Goal: Task Accomplishment & Management: Complete application form

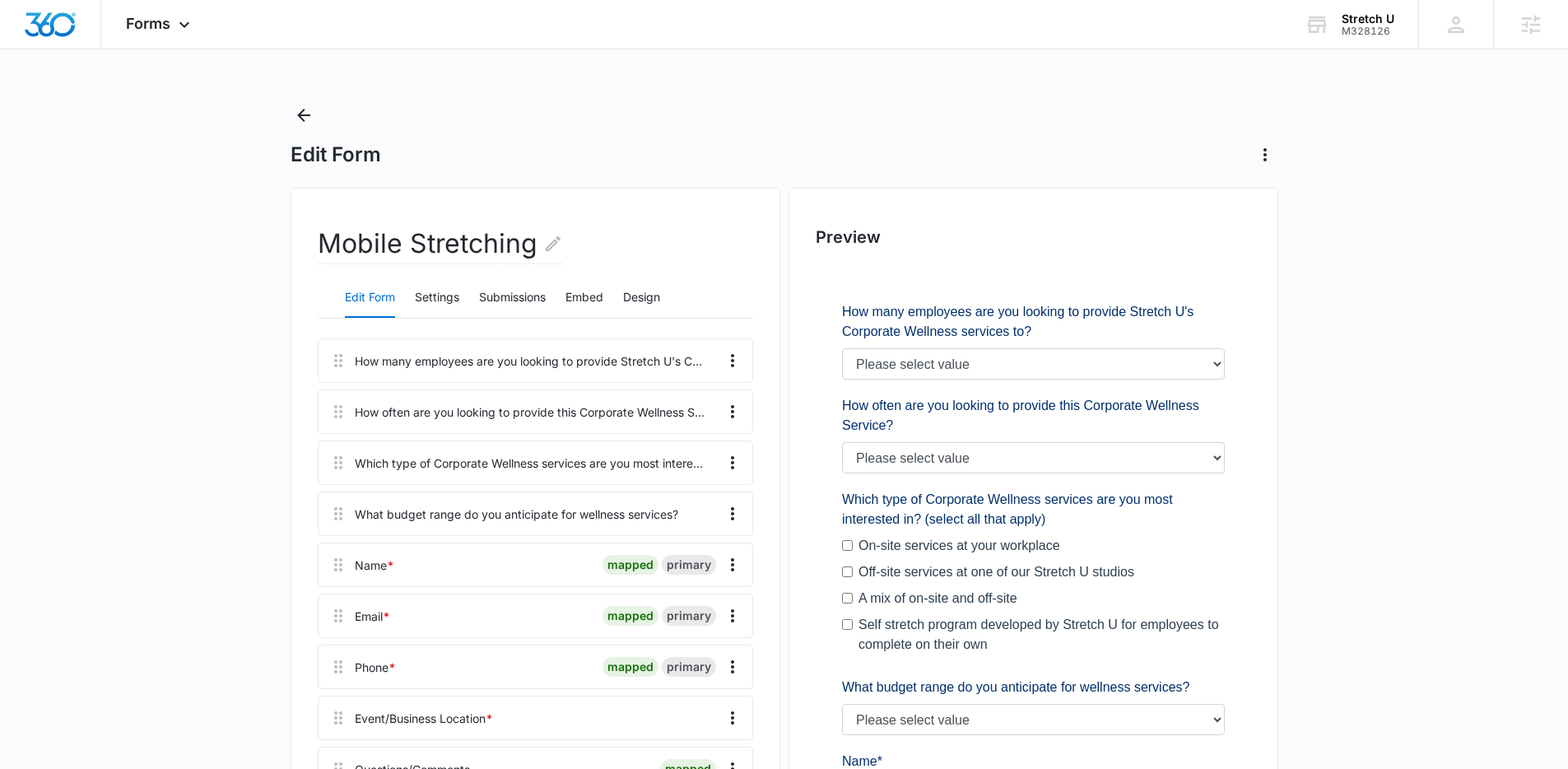
click at [661, 361] on div "How many employees are you looking to provide Stretch U's Corporate Wellness se…" at bounding box center [530, 360] width 351 height 17
click at [723, 369] on icon "Overflow Menu" at bounding box center [733, 361] width 20 height 20
click at [706, 404] on button "Edit" at bounding box center [698, 406] width 93 height 25
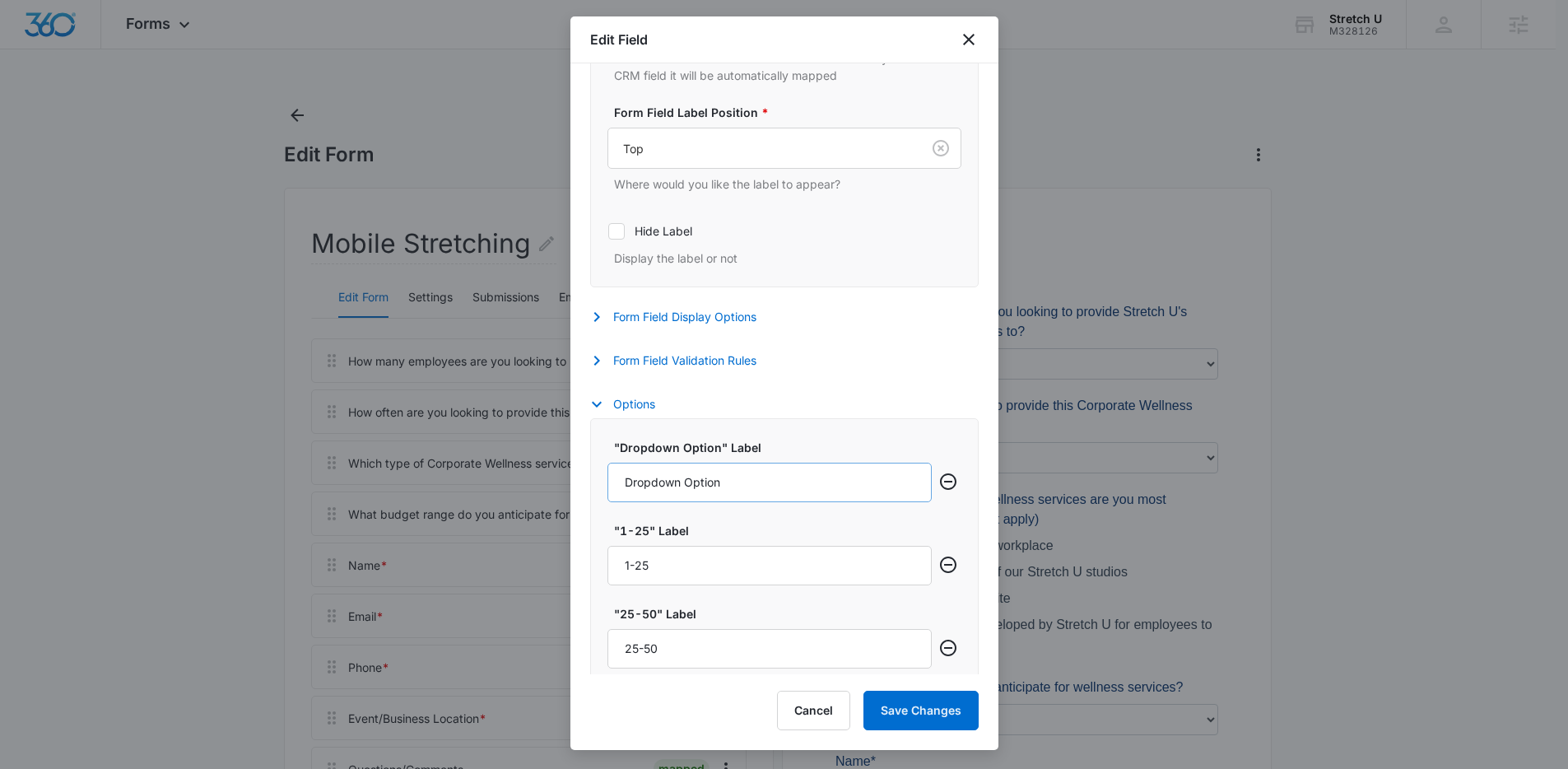
scroll to position [547, 0]
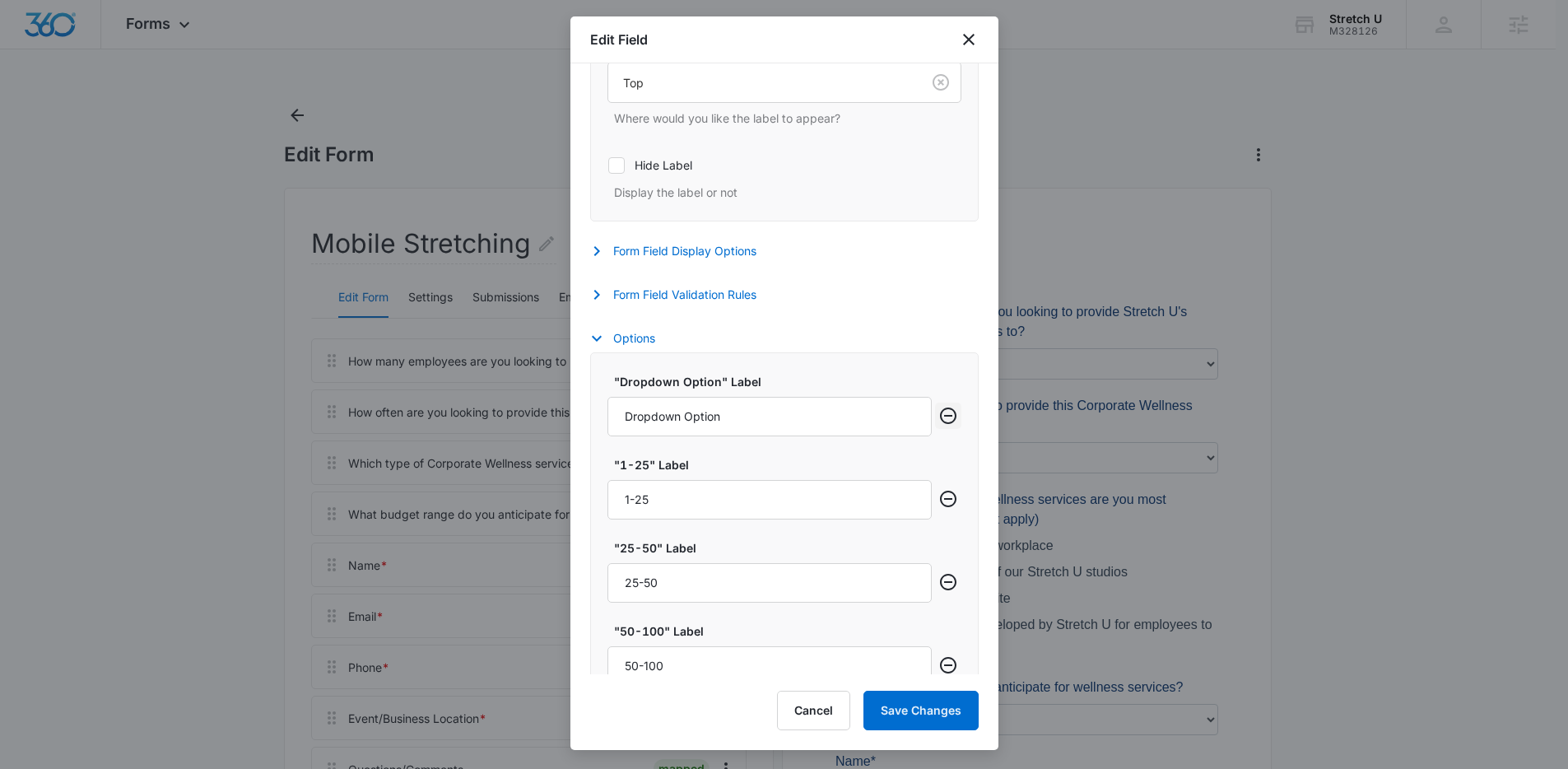
click at [939, 418] on icon "Remove row" at bounding box center [949, 416] width 20 height 20
click at [929, 706] on button "Save Changes" at bounding box center [921, 710] width 115 height 40
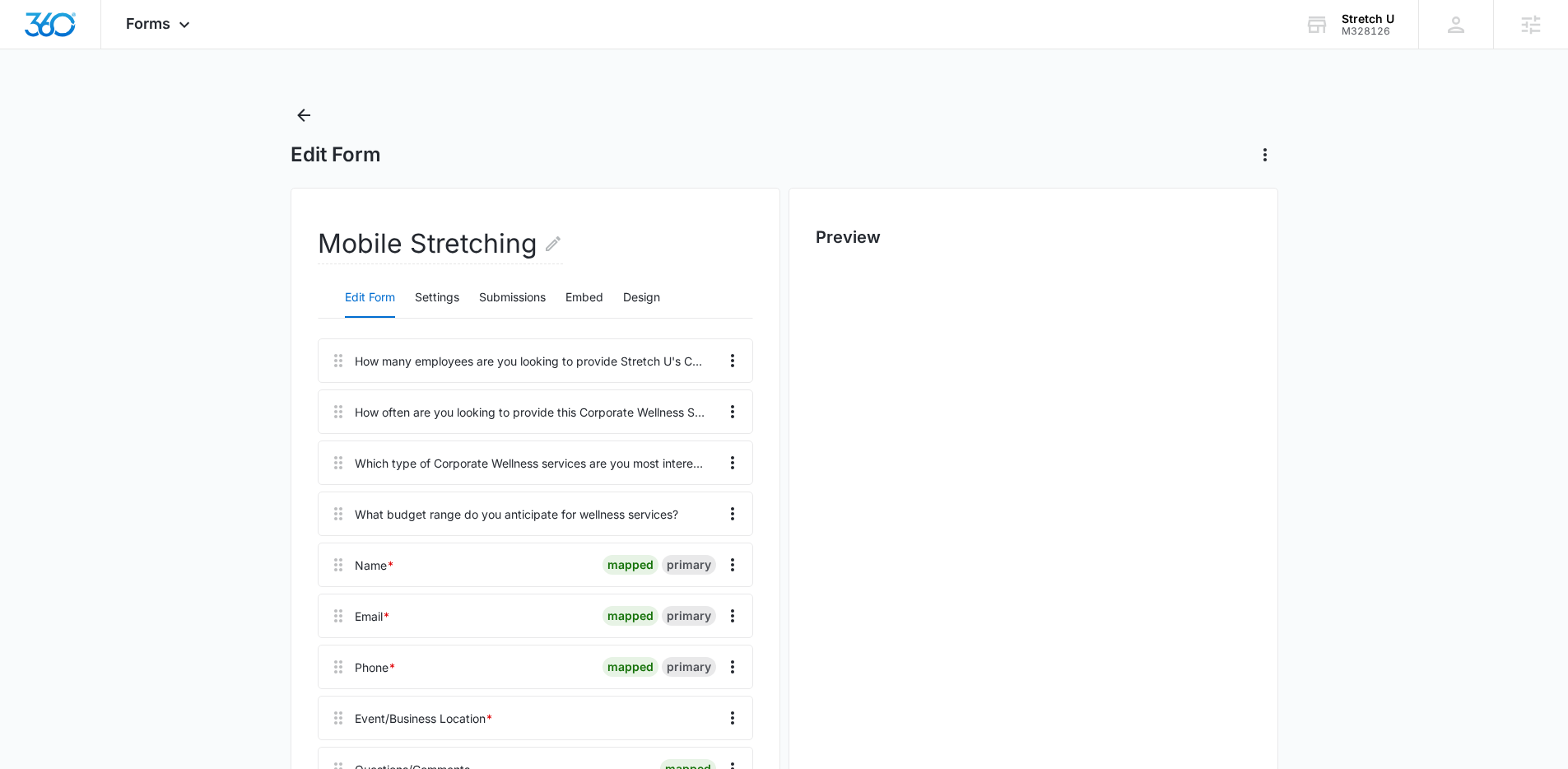
scroll to position [0, 0]
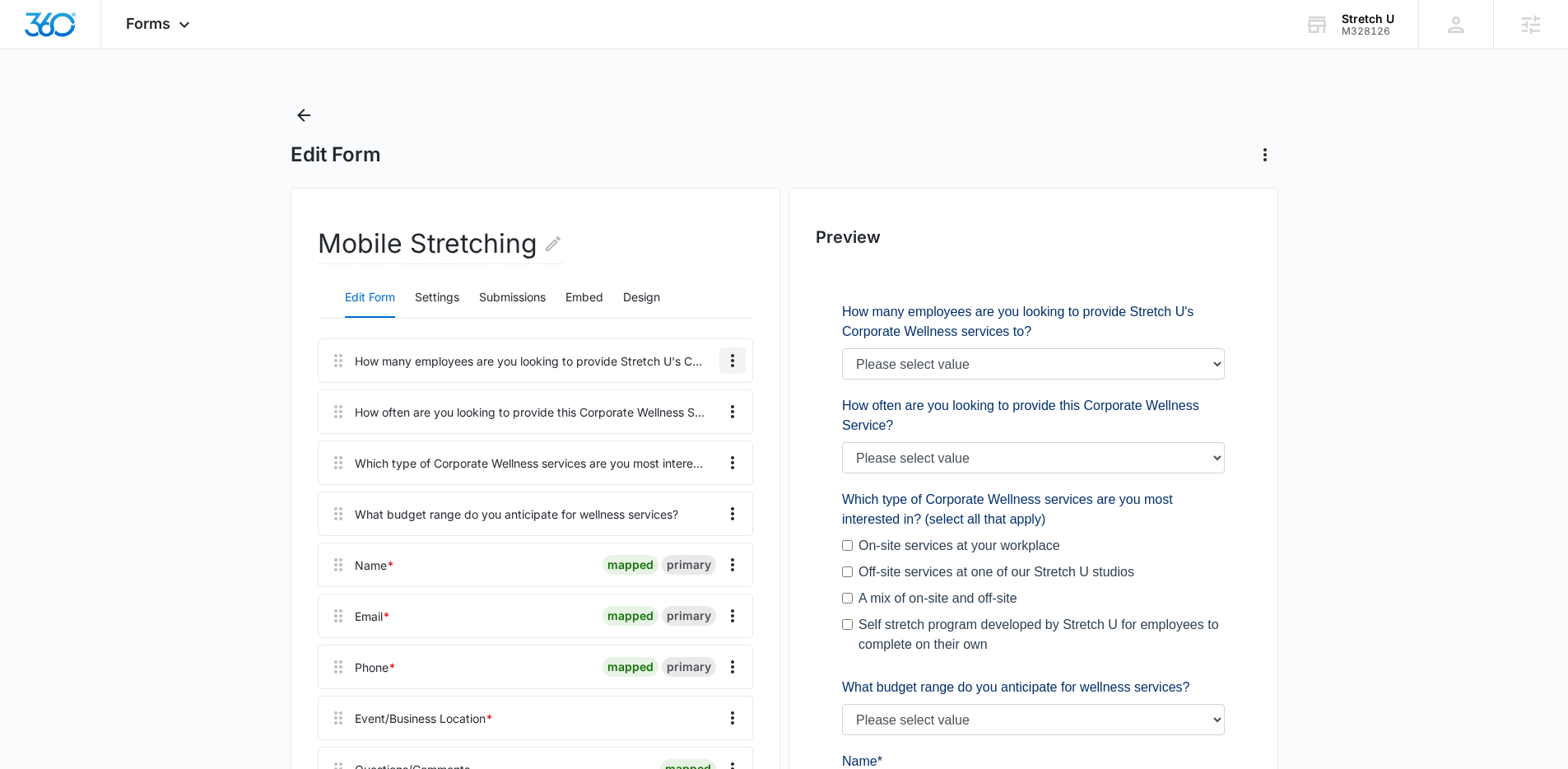
click at [727, 367] on icon "Overflow Menu" at bounding box center [733, 361] width 20 height 20
click at [695, 404] on div "Edit" at bounding box center [688, 407] width 35 height 12
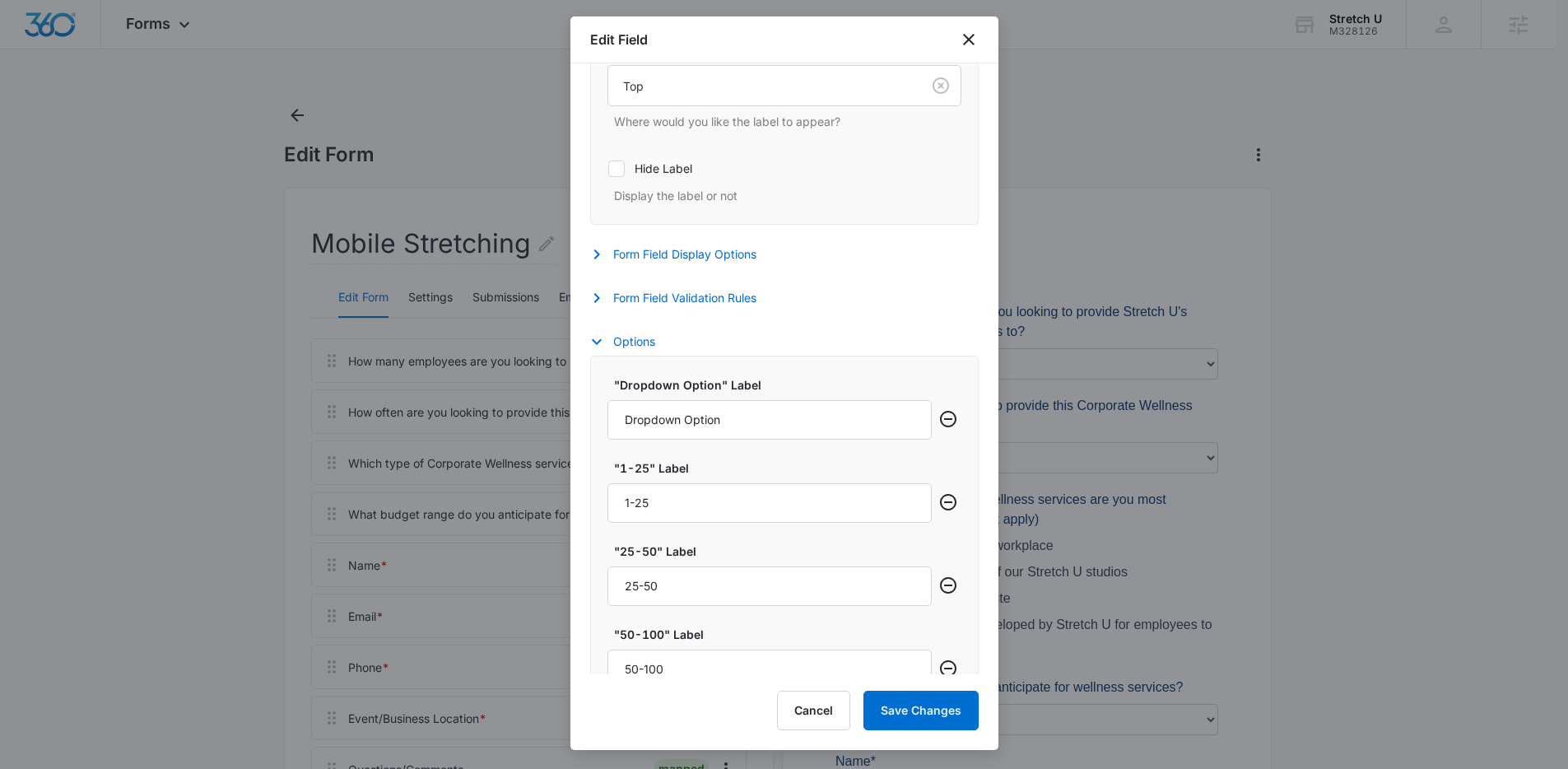
scroll to position [422, 0]
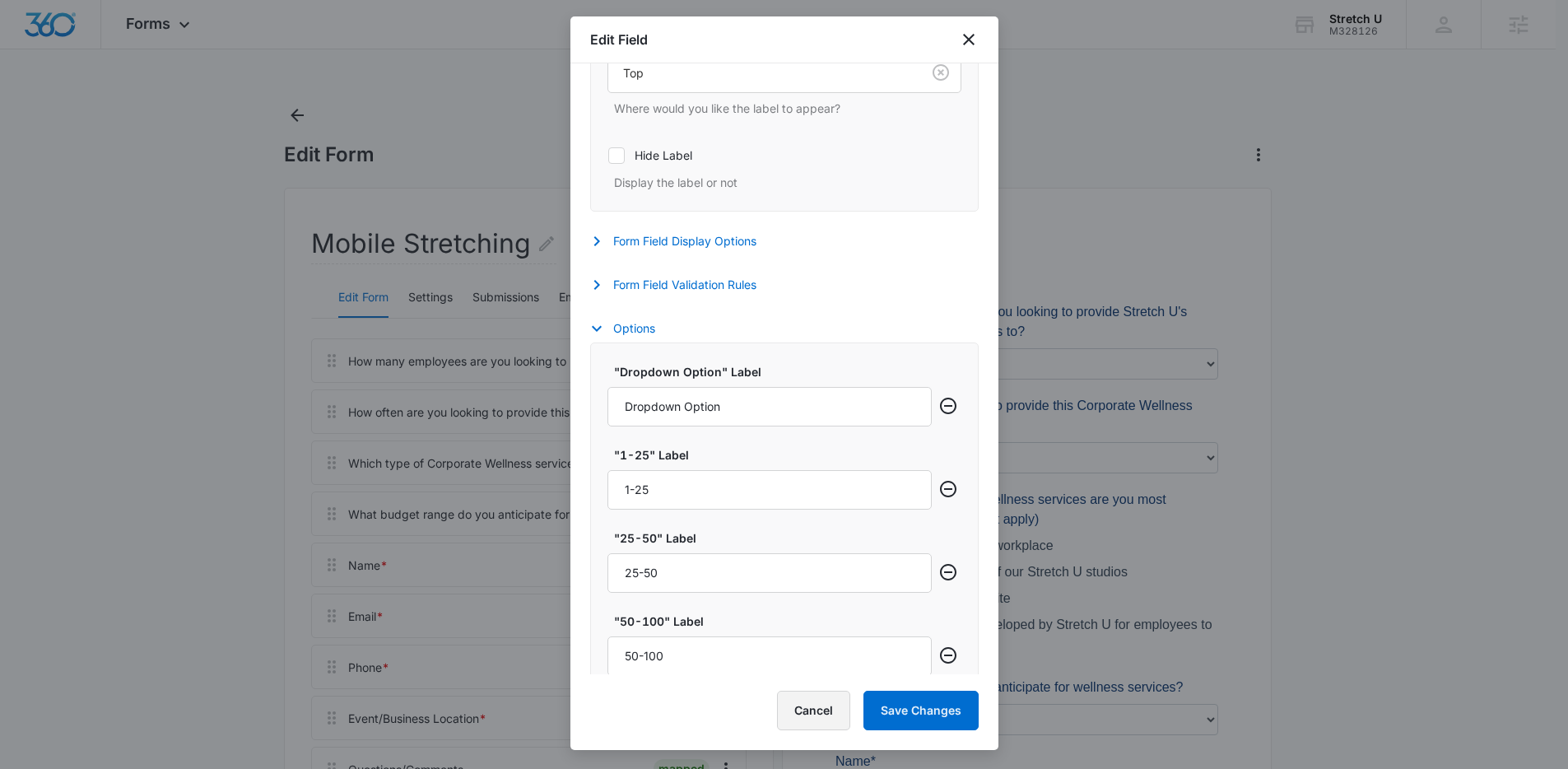
click at [792, 714] on button "Cancel" at bounding box center [813, 710] width 74 height 40
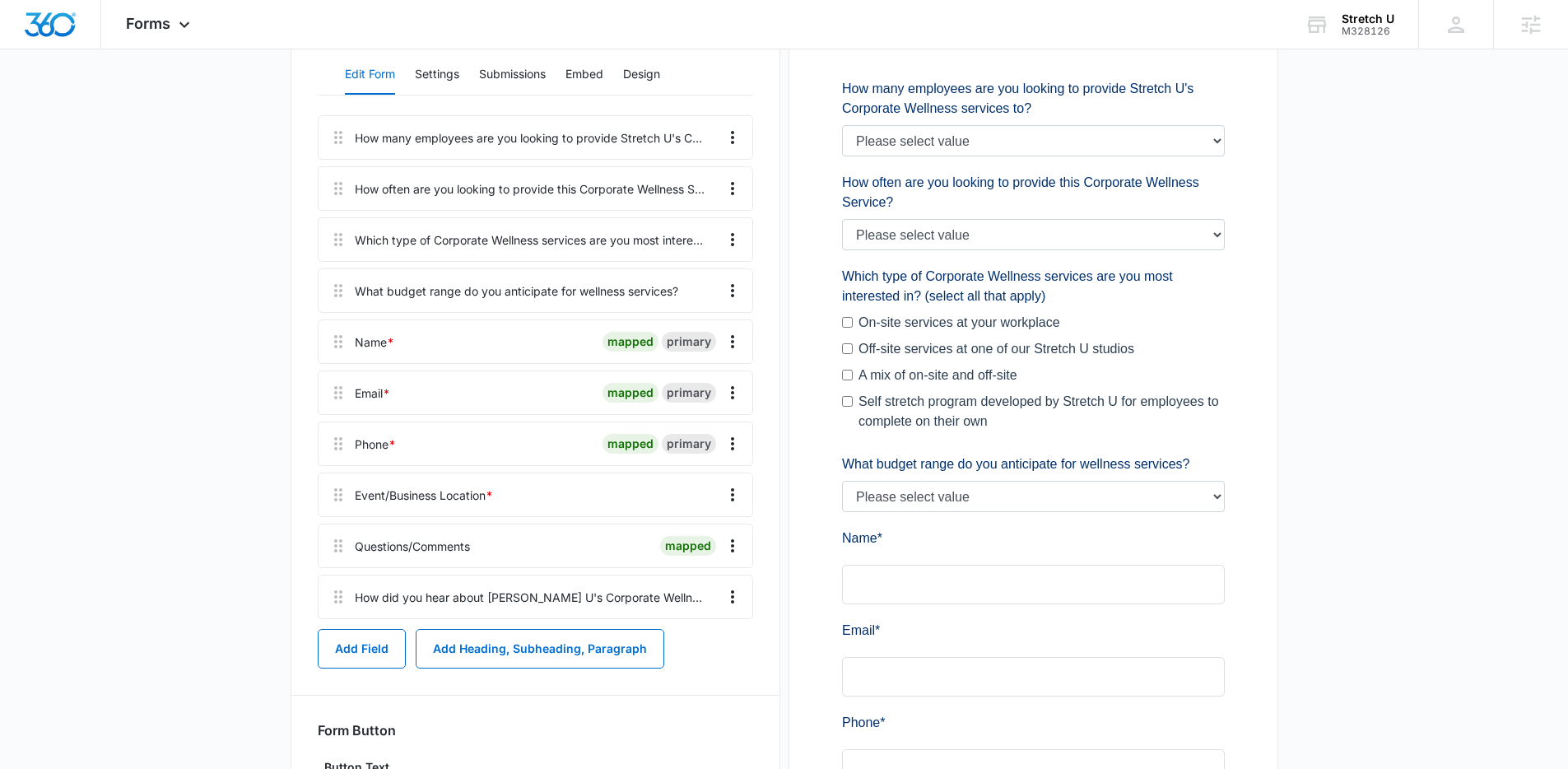
scroll to position [390, 0]
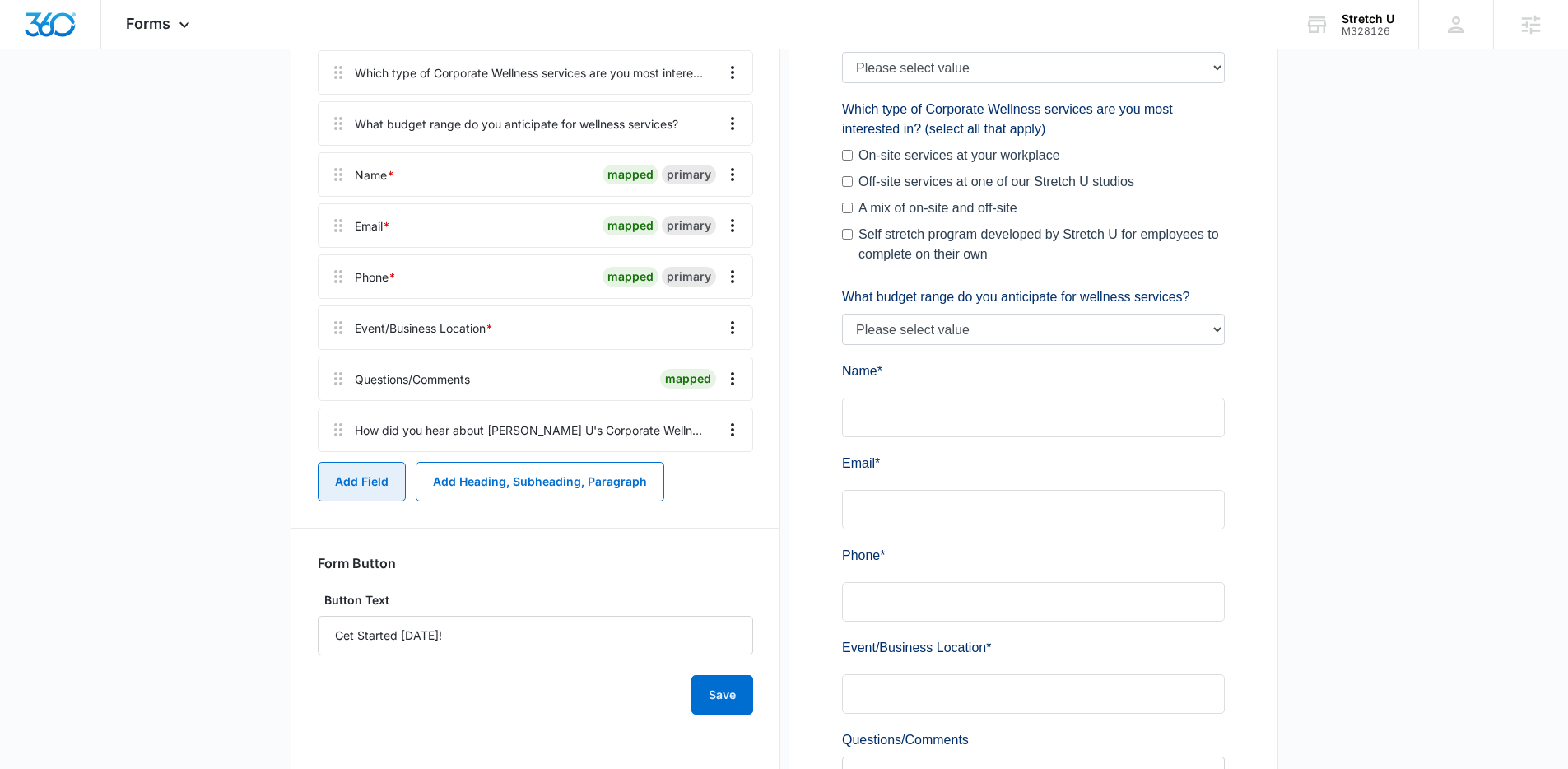
click at [389, 484] on button "Add Field" at bounding box center [361, 481] width 88 height 40
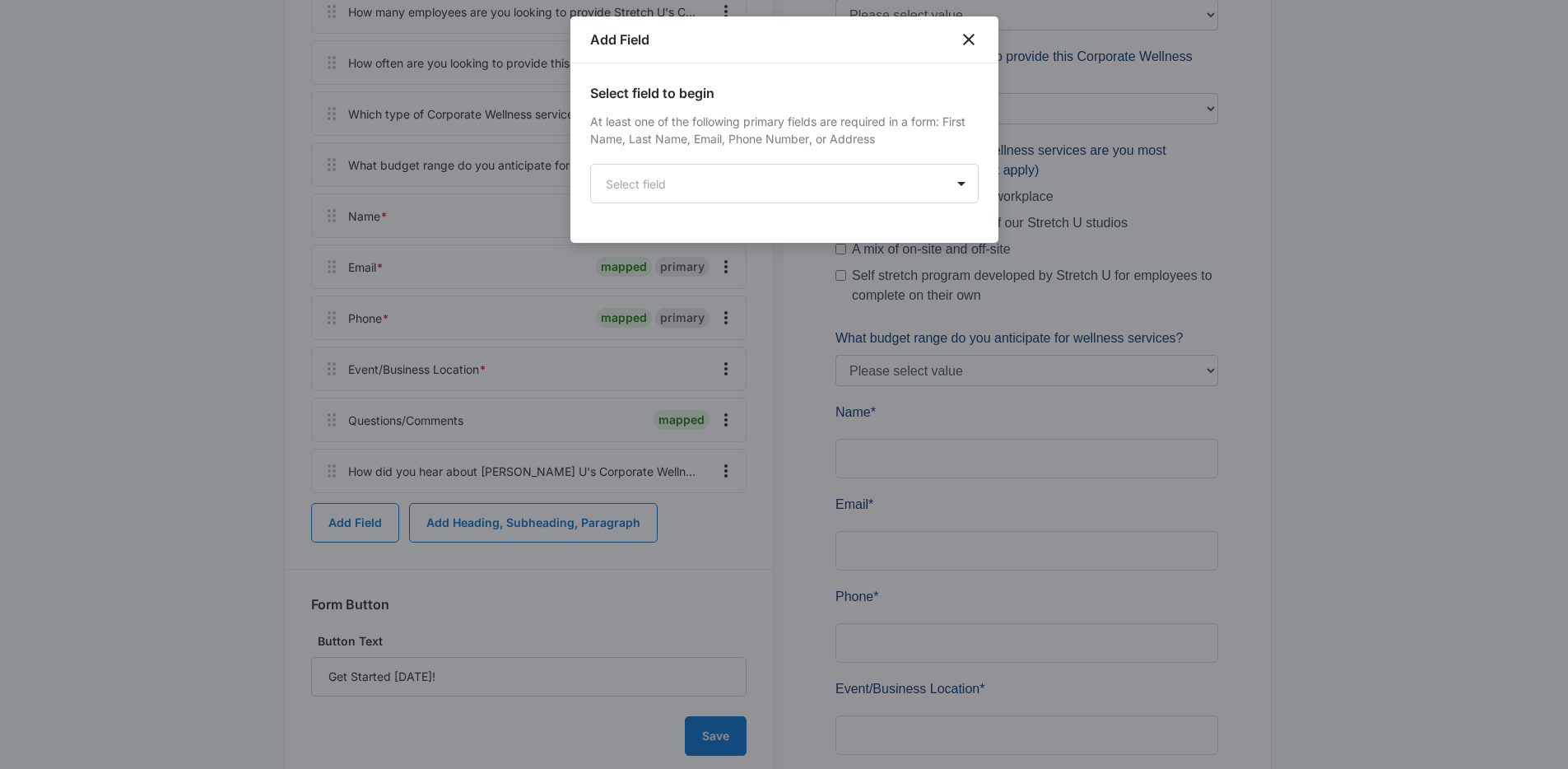
scroll to position [203, 0]
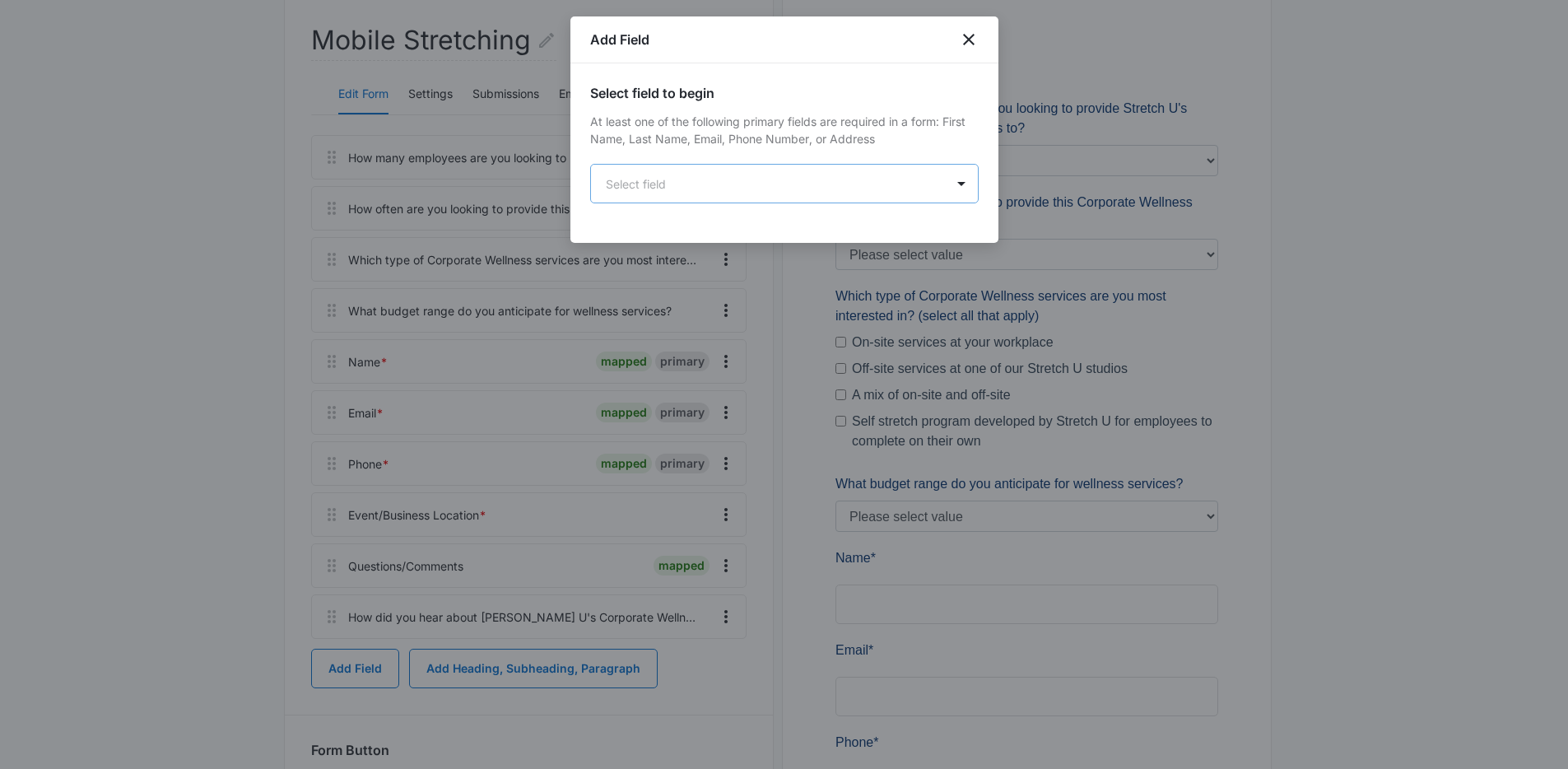
click at [728, 188] on body "Forms Apps Reputation Websites Forms CRM Email Social Payments POS Content Ads …" at bounding box center [784, 532] width 1568 height 1470
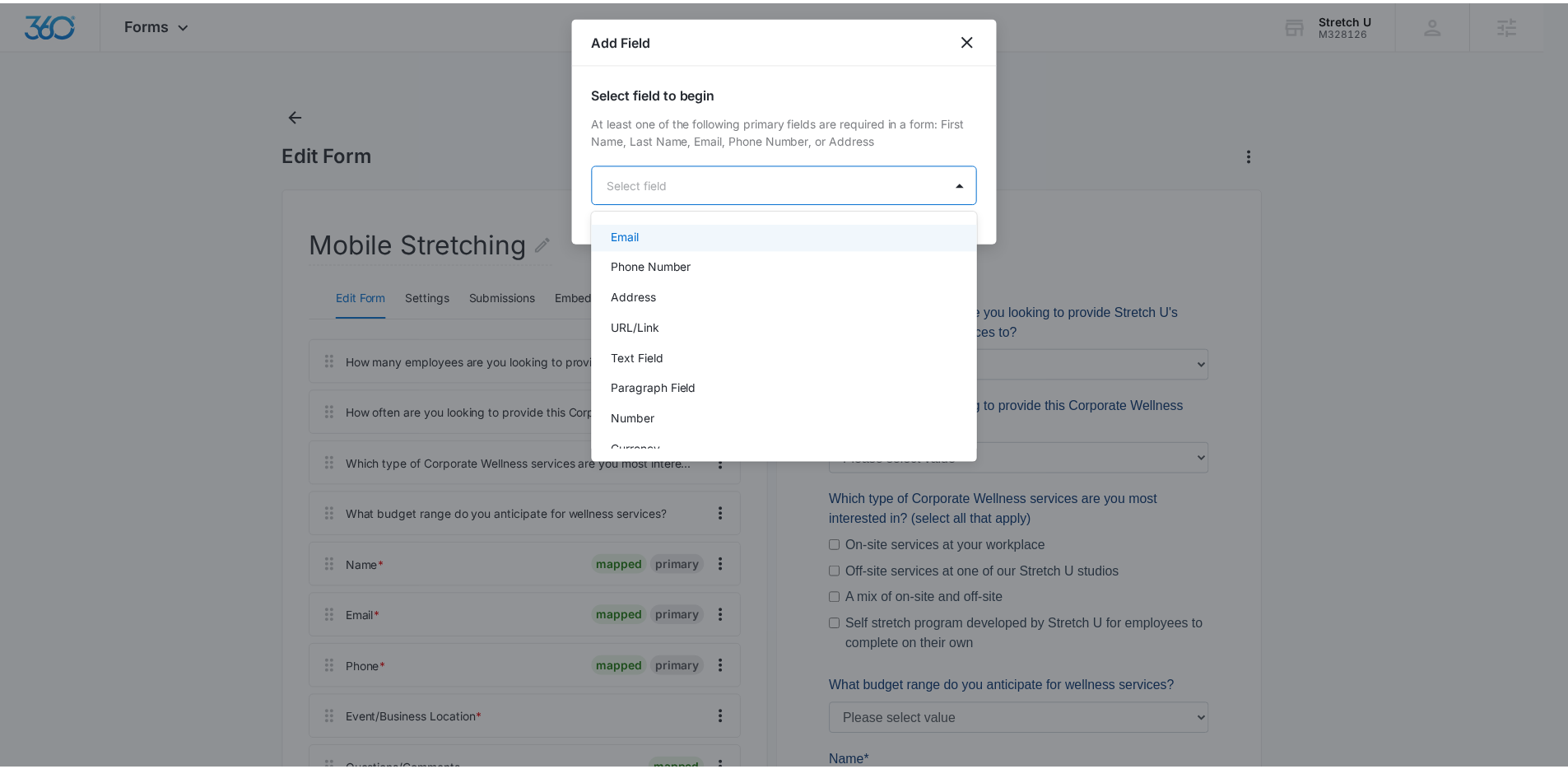
scroll to position [206, 0]
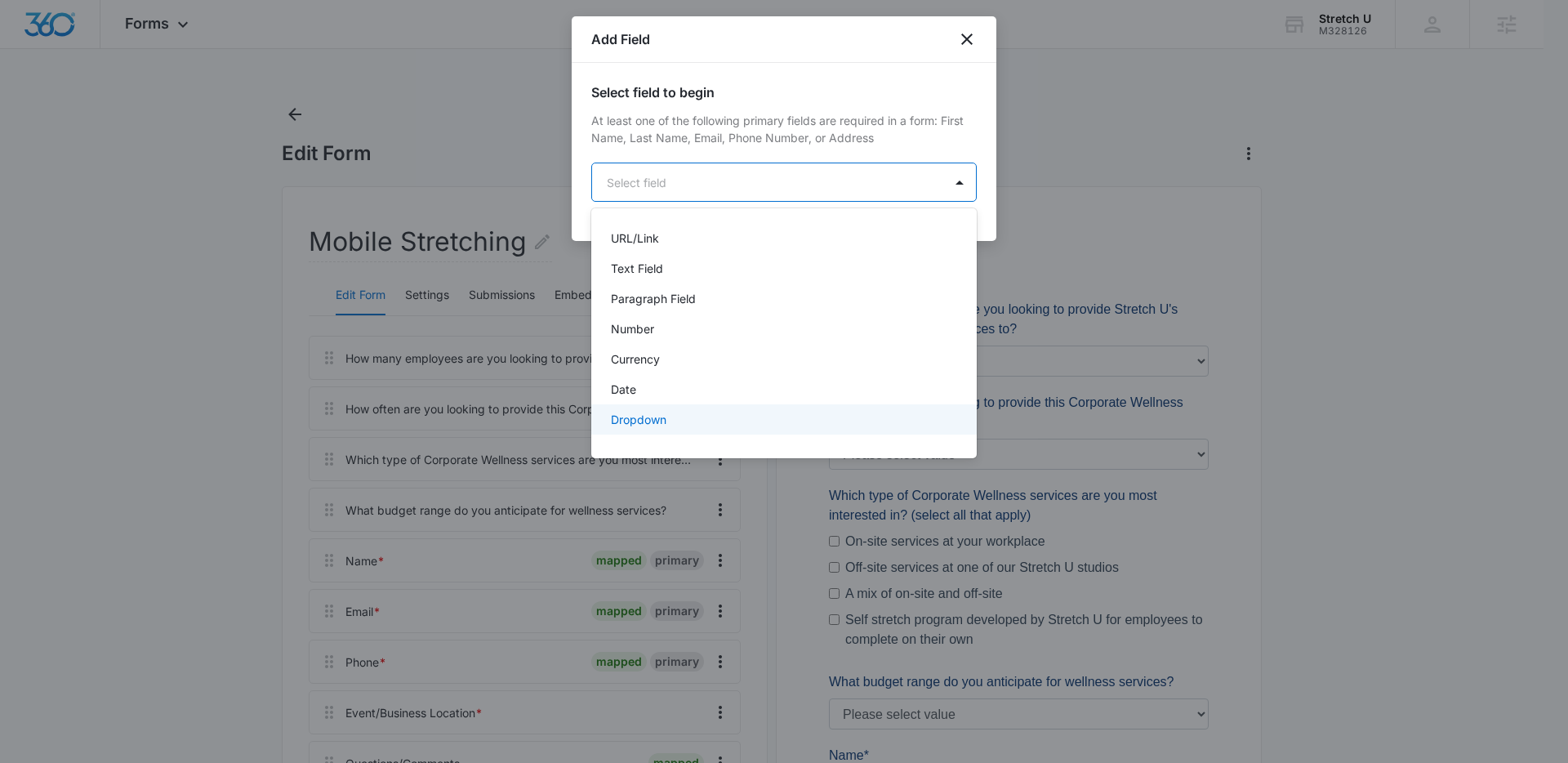
click at [667, 417] on div "Dropdown" at bounding box center [783, 419] width 343 height 17
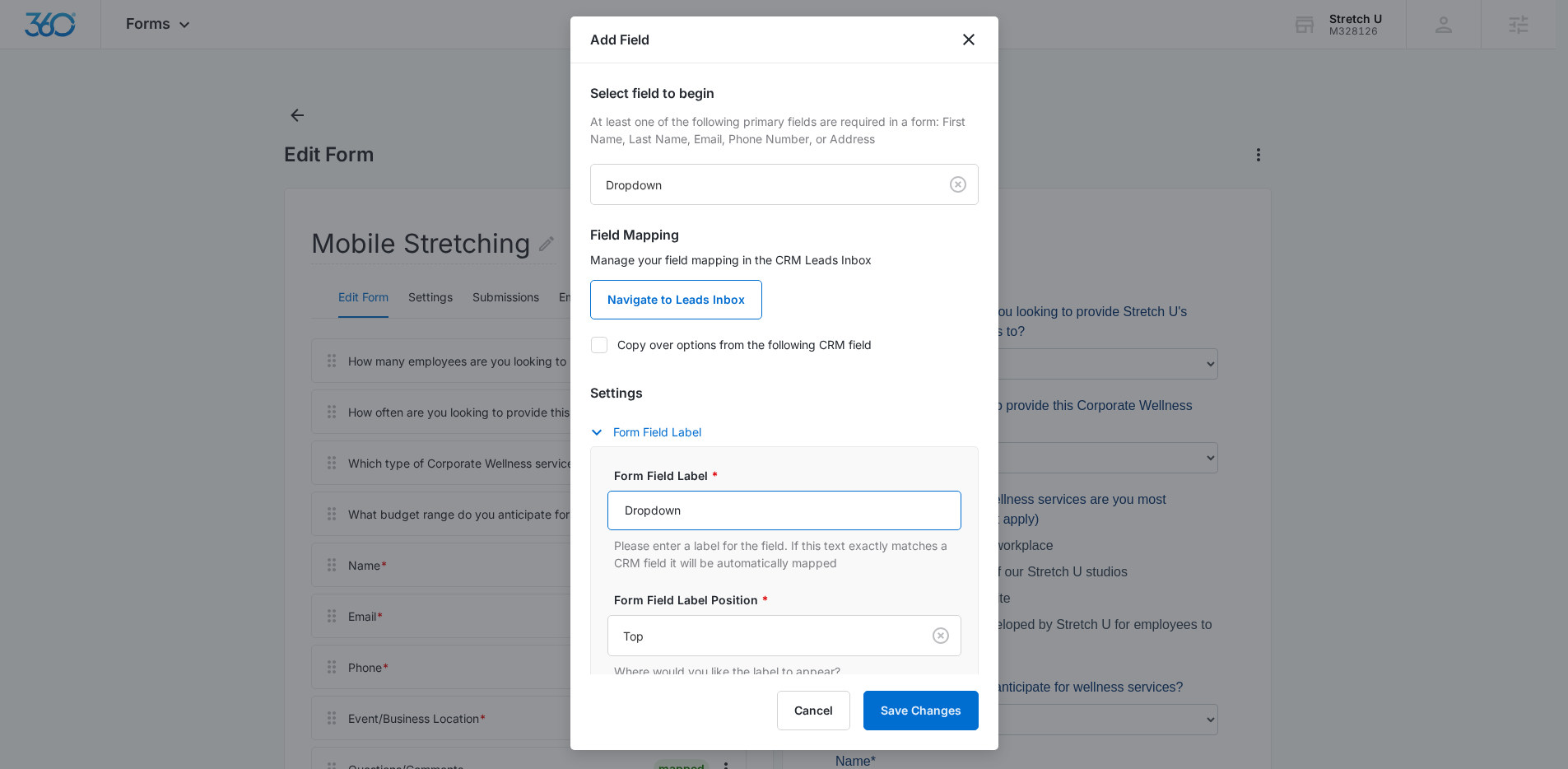
drag, startPoint x: 709, startPoint y: 507, endPoint x: 566, endPoint y: 500, distance: 143.2
click at [566, 500] on body "Forms Apps Reputation Websites Forms CRM Email Social Payments POS Content Ads …" at bounding box center [784, 735] width 1568 height 1470
click at [566, 500] on div at bounding box center [784, 384] width 1568 height 769
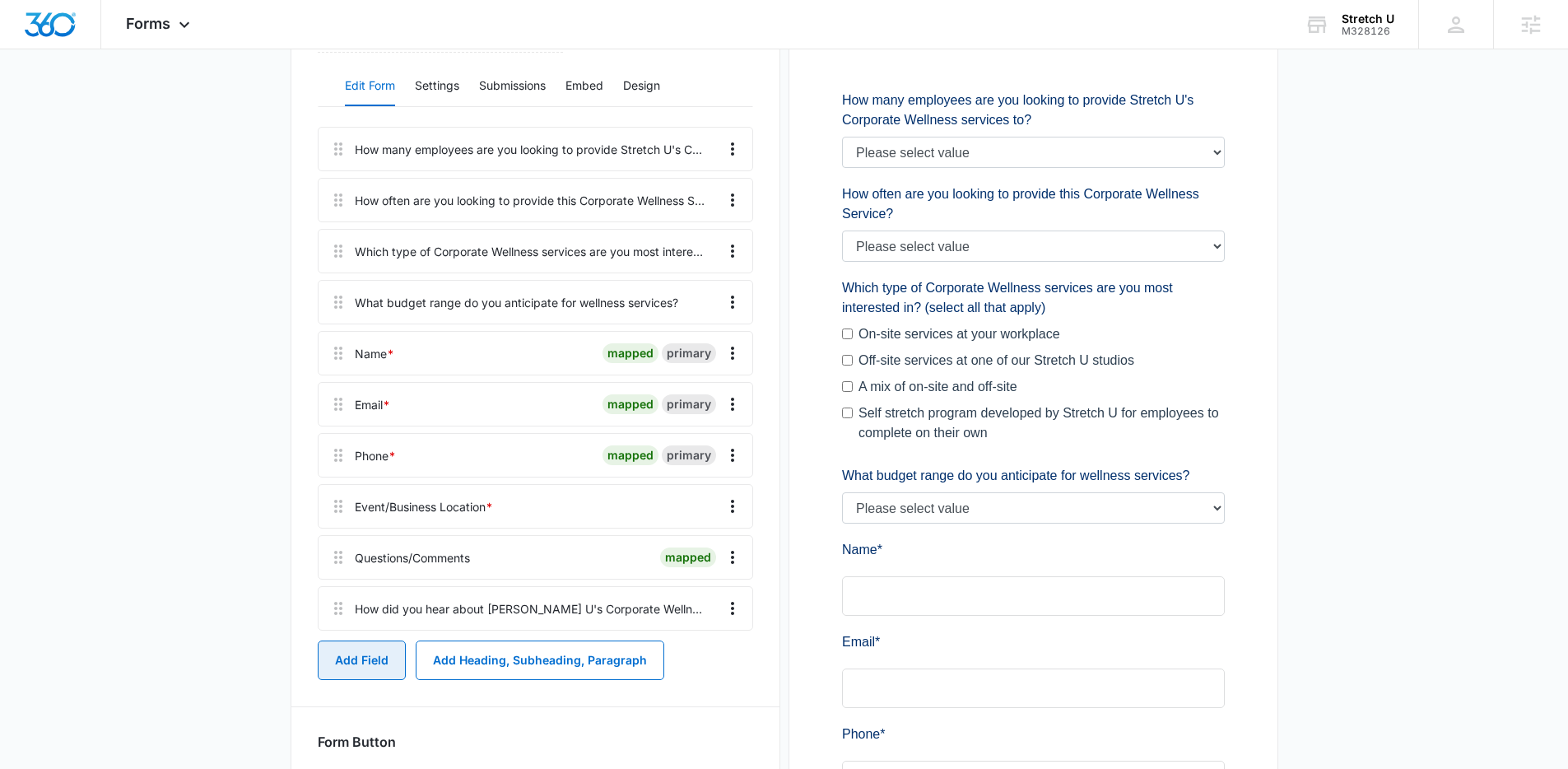
scroll to position [232, 0]
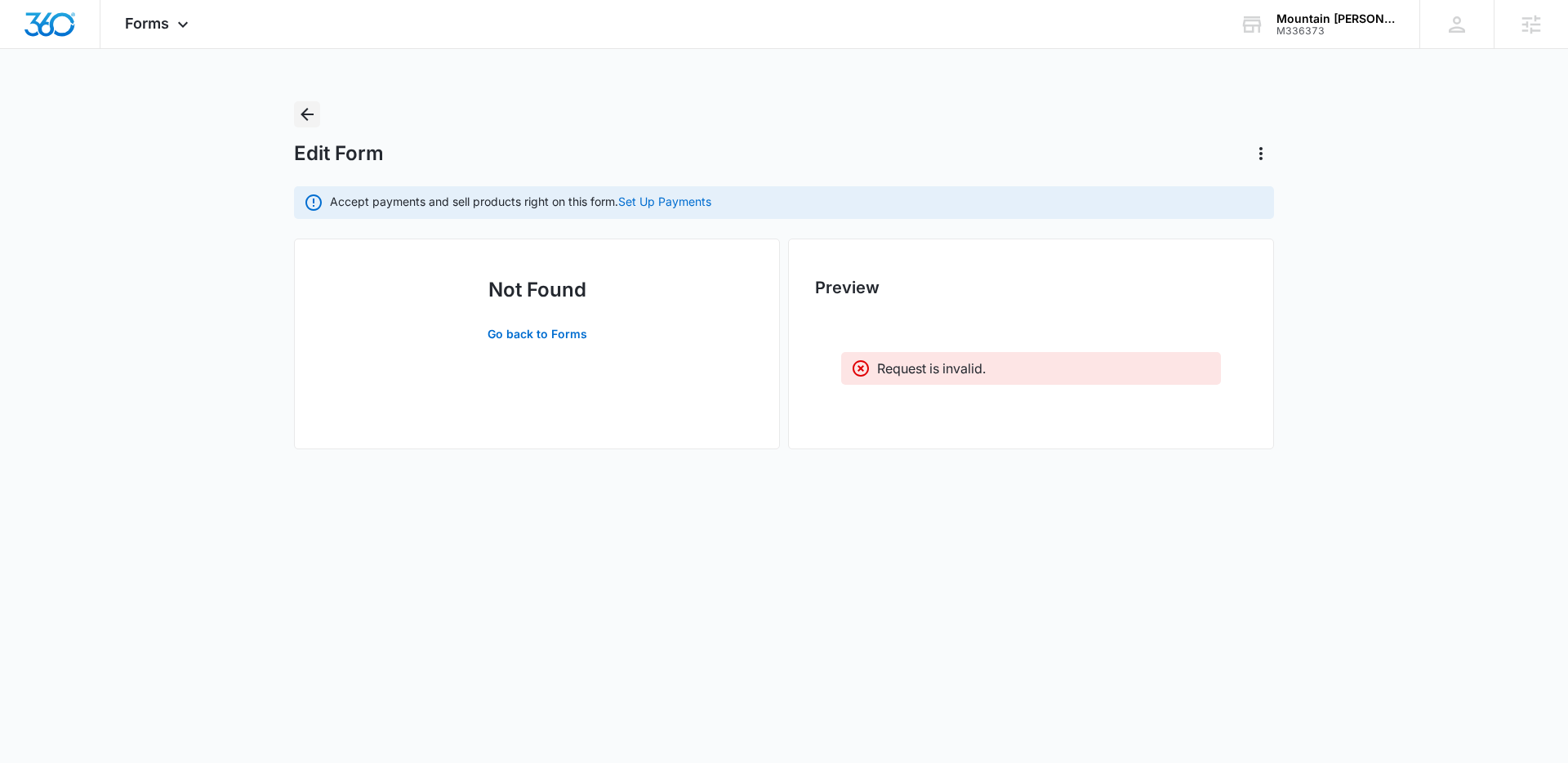
click at [315, 115] on icon "Back" at bounding box center [307, 114] width 20 height 20
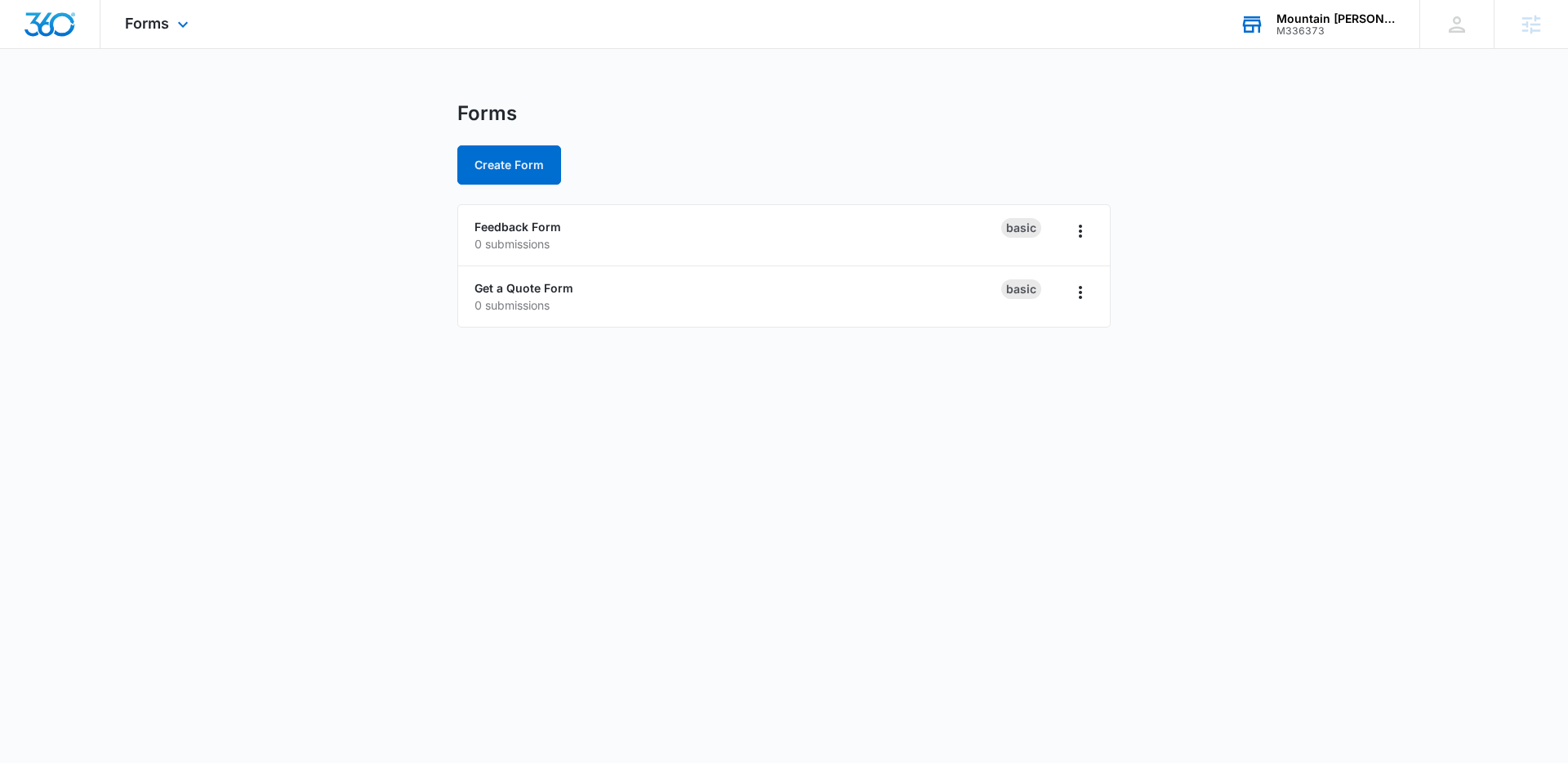
click at [1315, 36] on div "M336373" at bounding box center [1336, 32] width 119 height 12
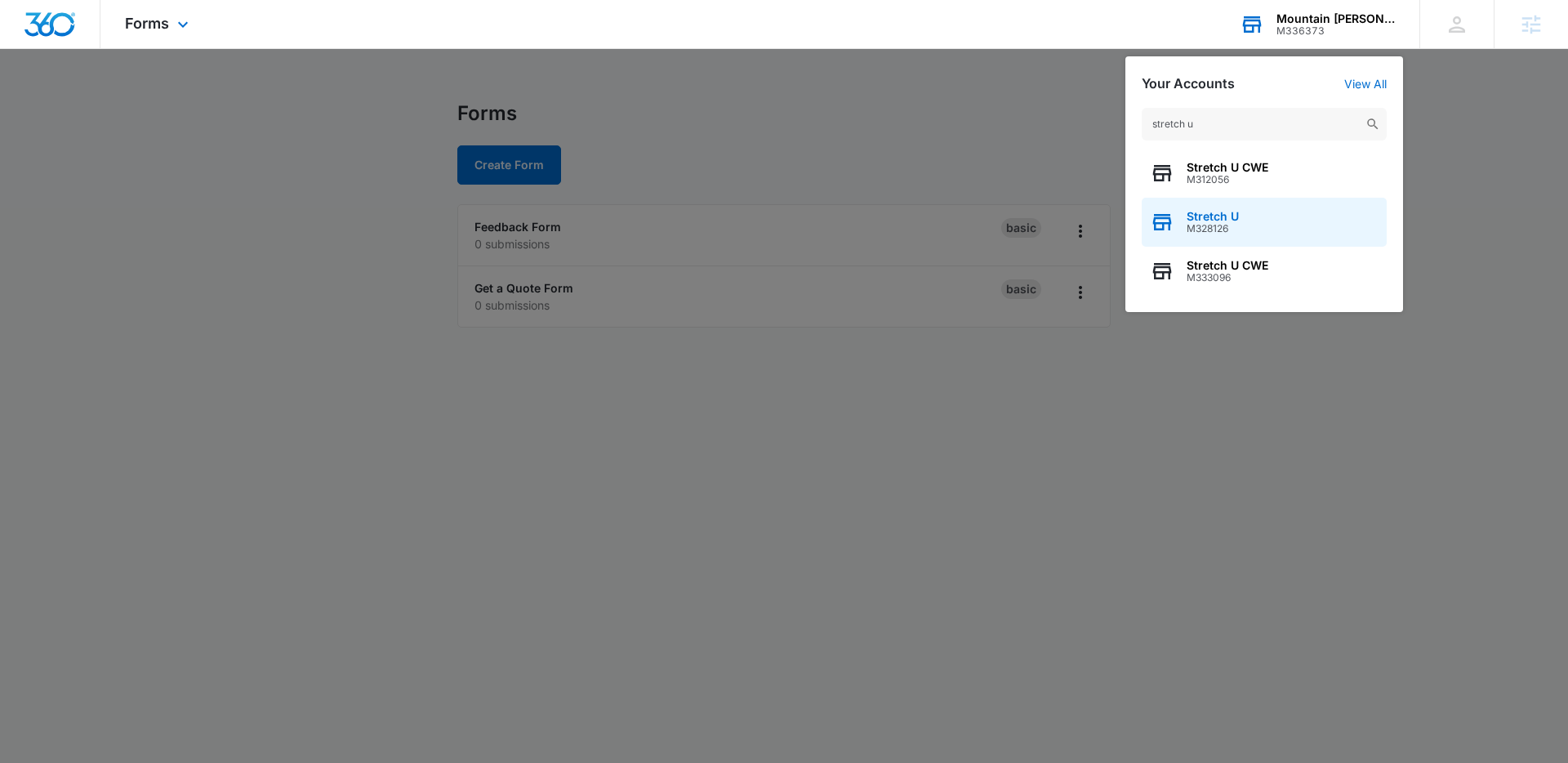
type input "stretch u"
click at [1214, 215] on span "Stretch U" at bounding box center [1213, 216] width 52 height 13
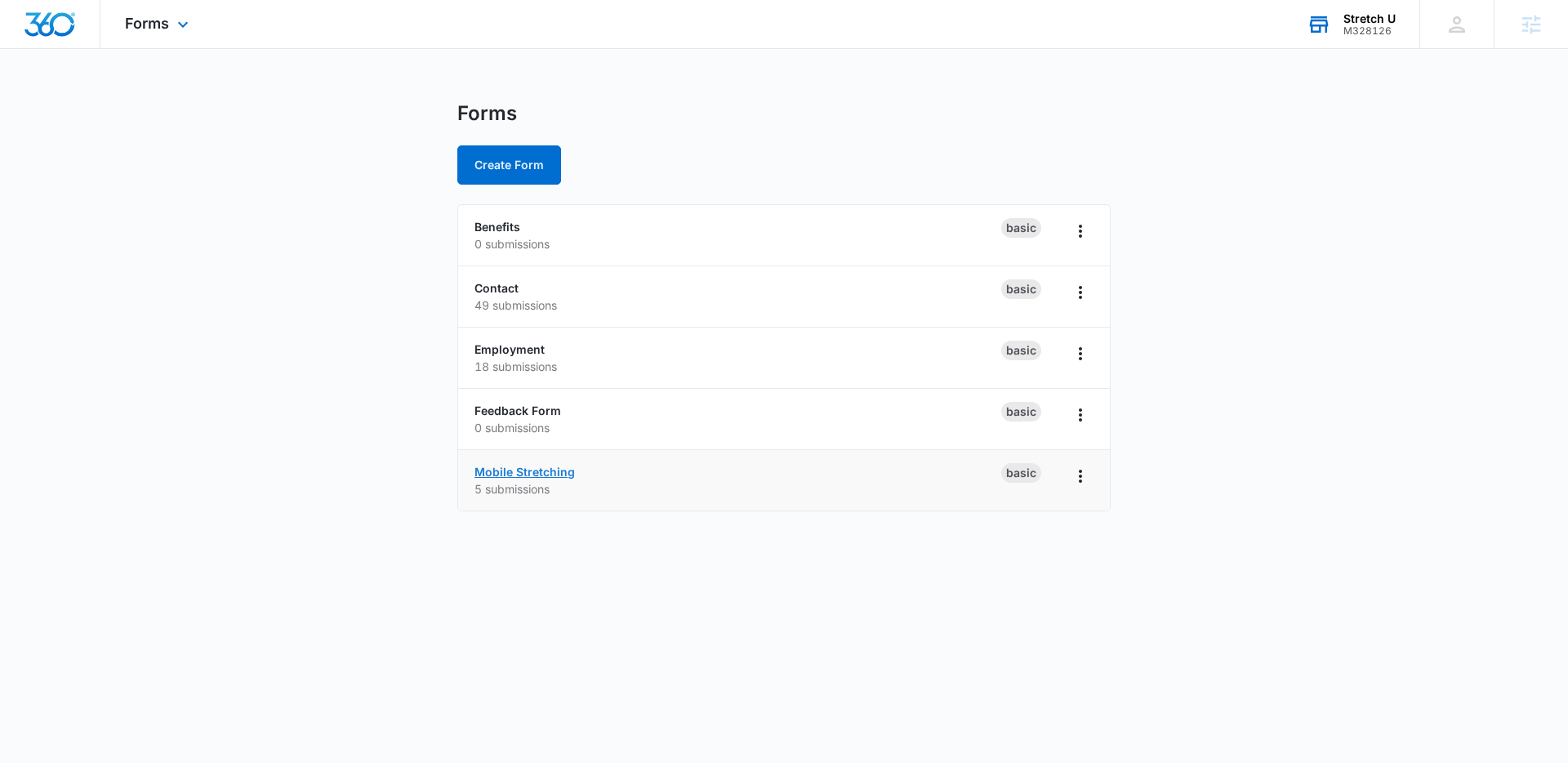
click at [558, 468] on link "Mobile Stretching" at bounding box center [525, 472] width 101 height 14
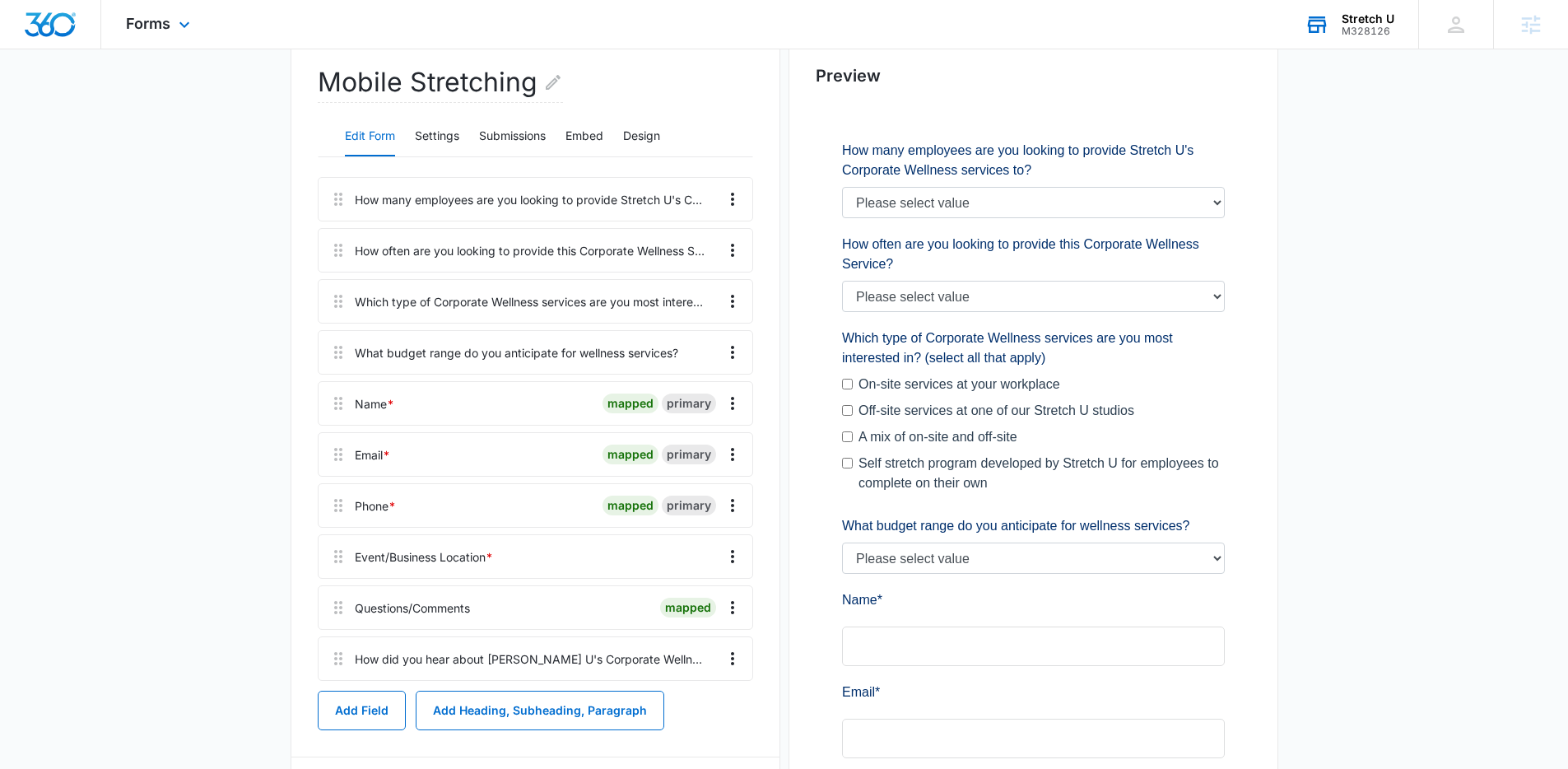
scroll to position [189, 0]
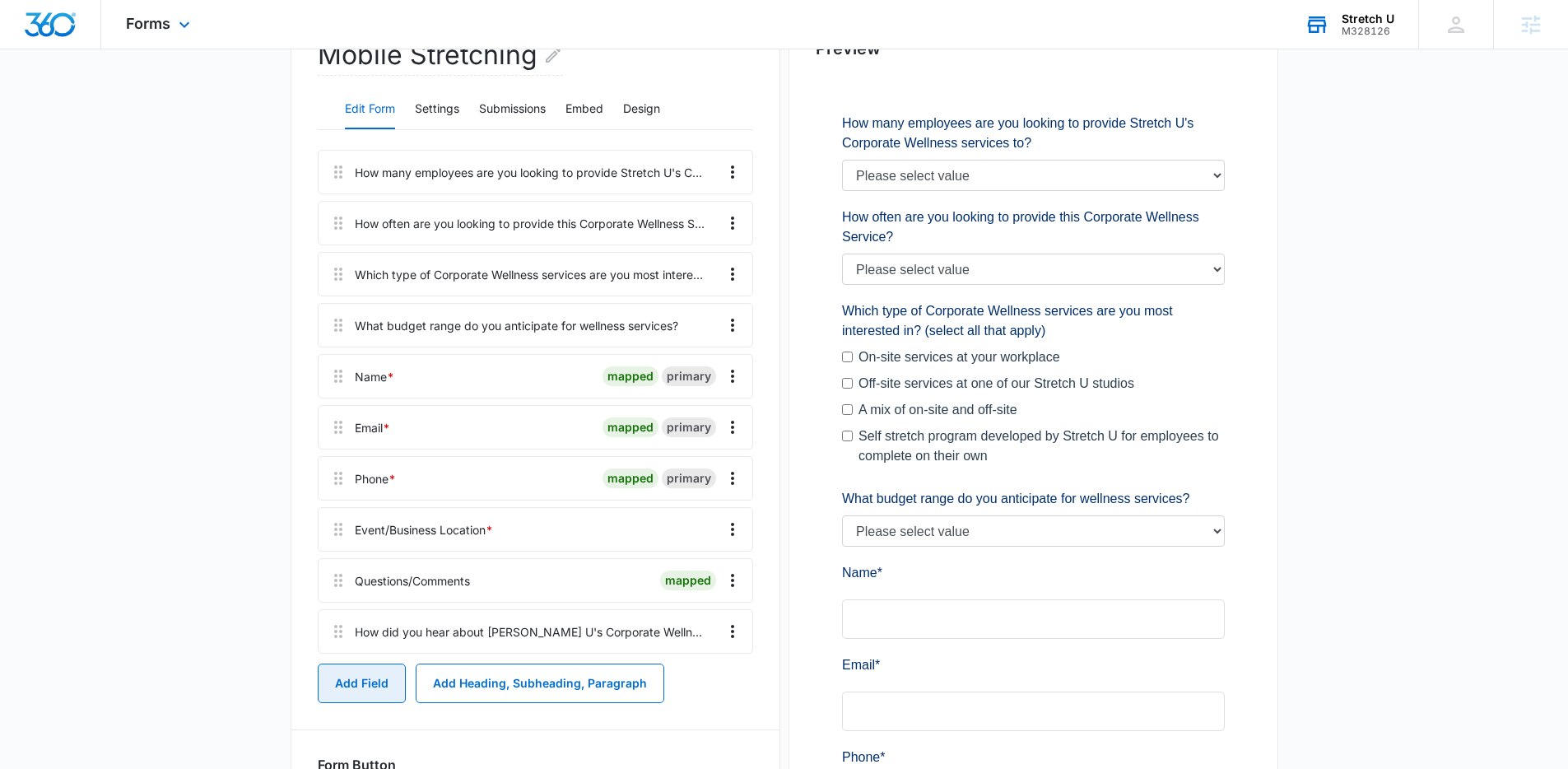
click at [394, 676] on button "Add Field" at bounding box center [361, 683] width 88 height 40
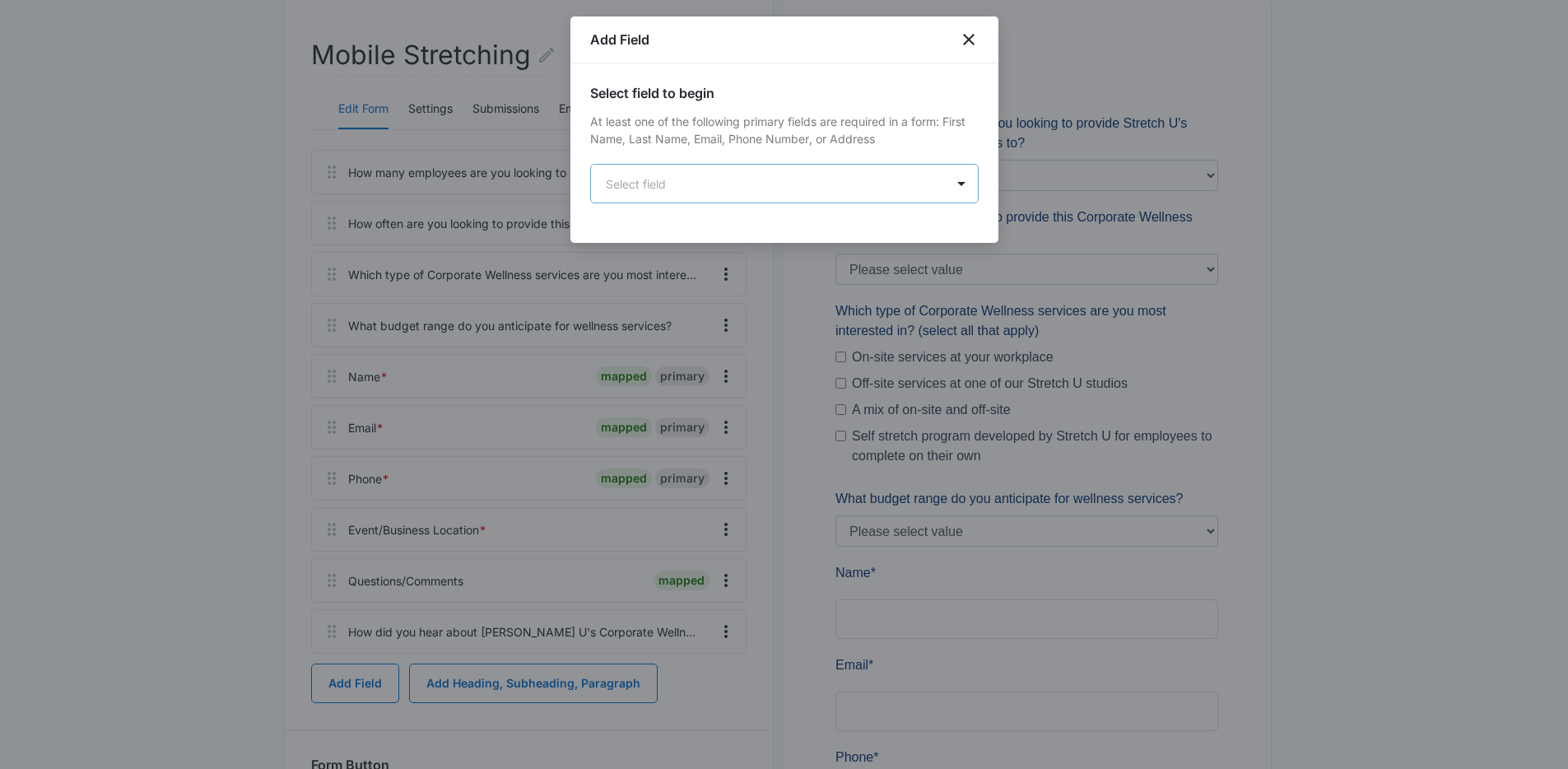
click at [763, 199] on body "Forms Apps Reputation Websites Forms CRM Email Social Payments POS Content Ads …" at bounding box center [784, 546] width 1568 height 1470
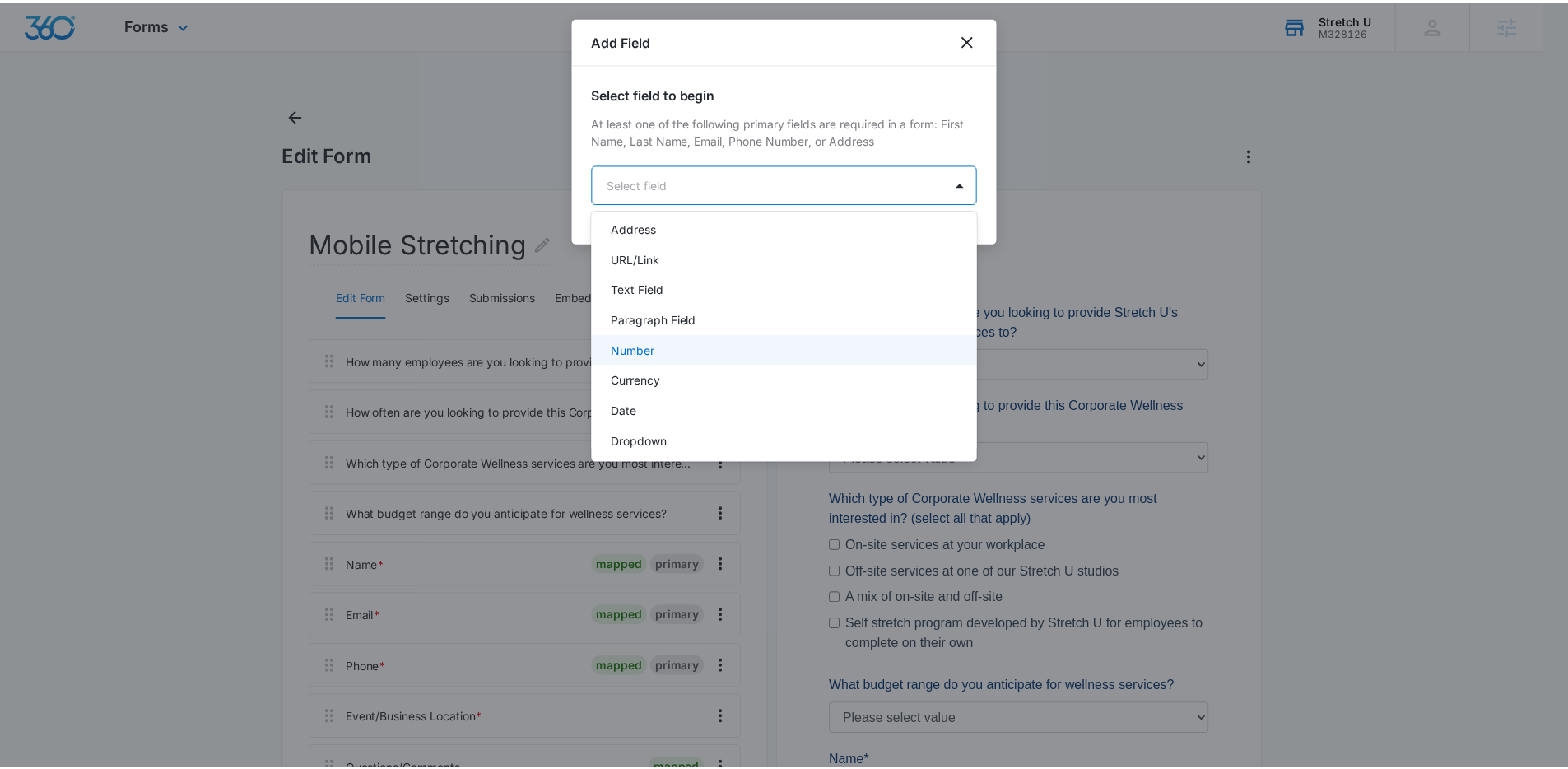
scroll to position [351, 0]
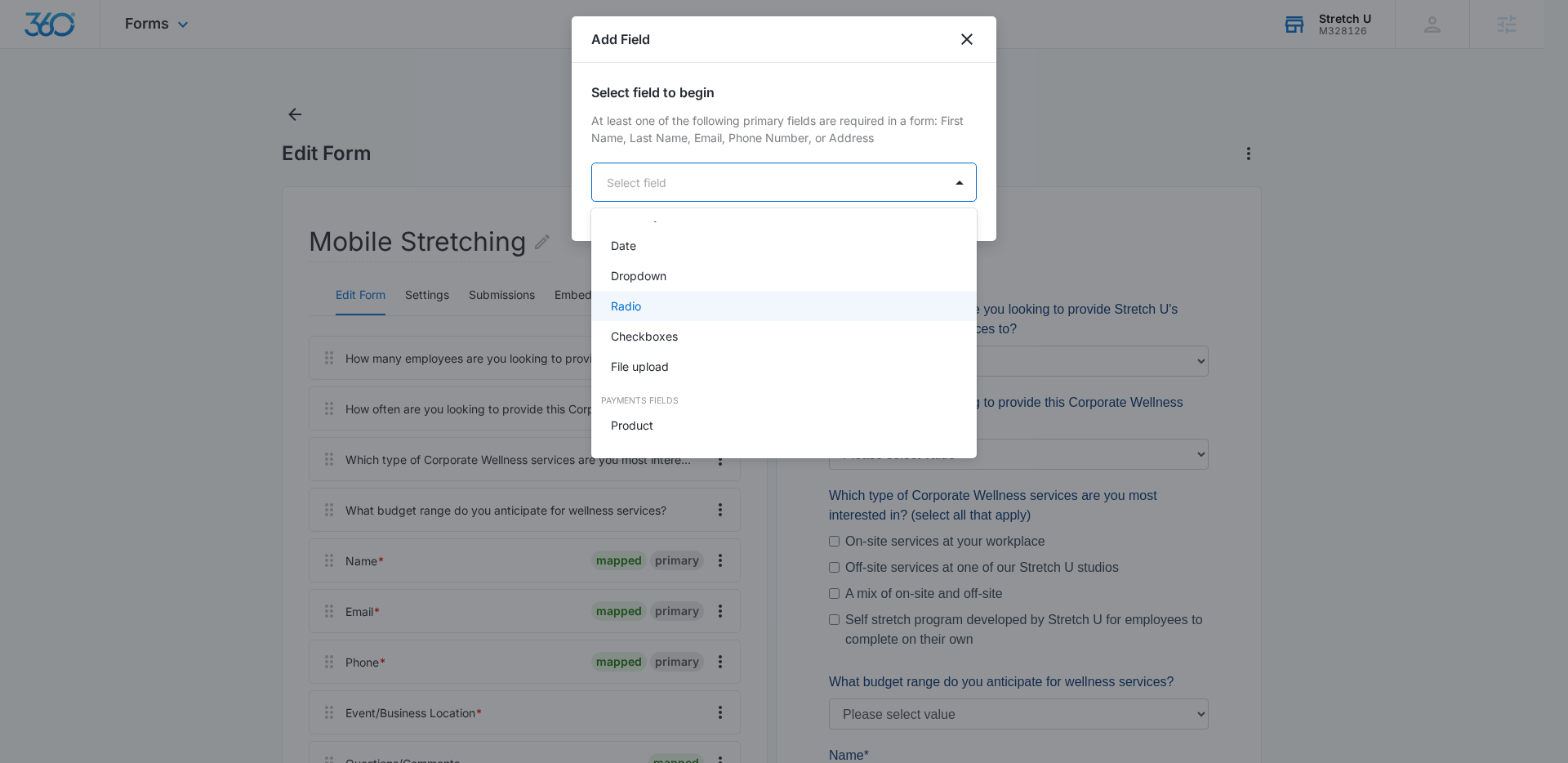
click at [677, 277] on div "Dropdown" at bounding box center [783, 275] width 343 height 17
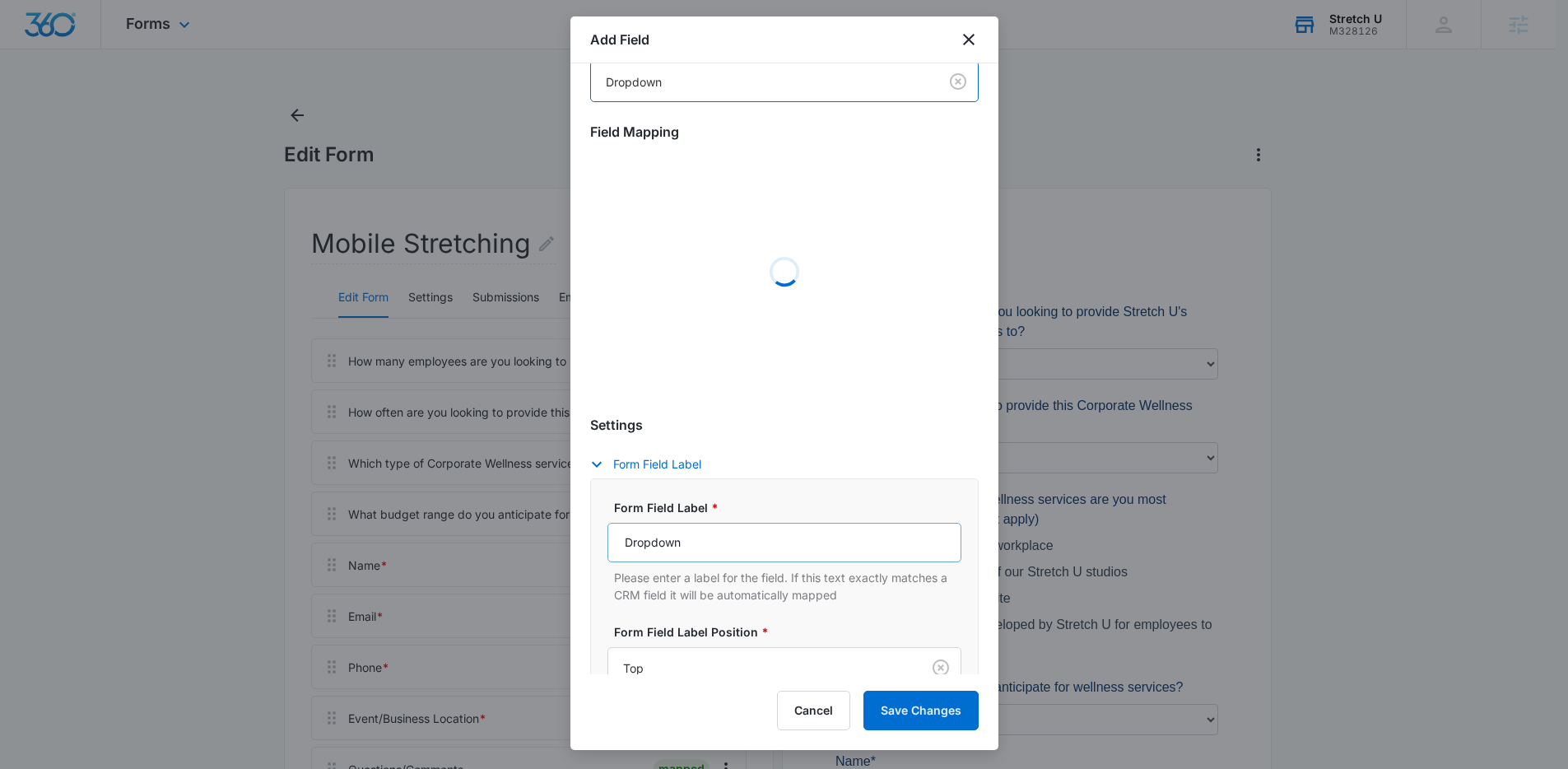
scroll to position [120, 0]
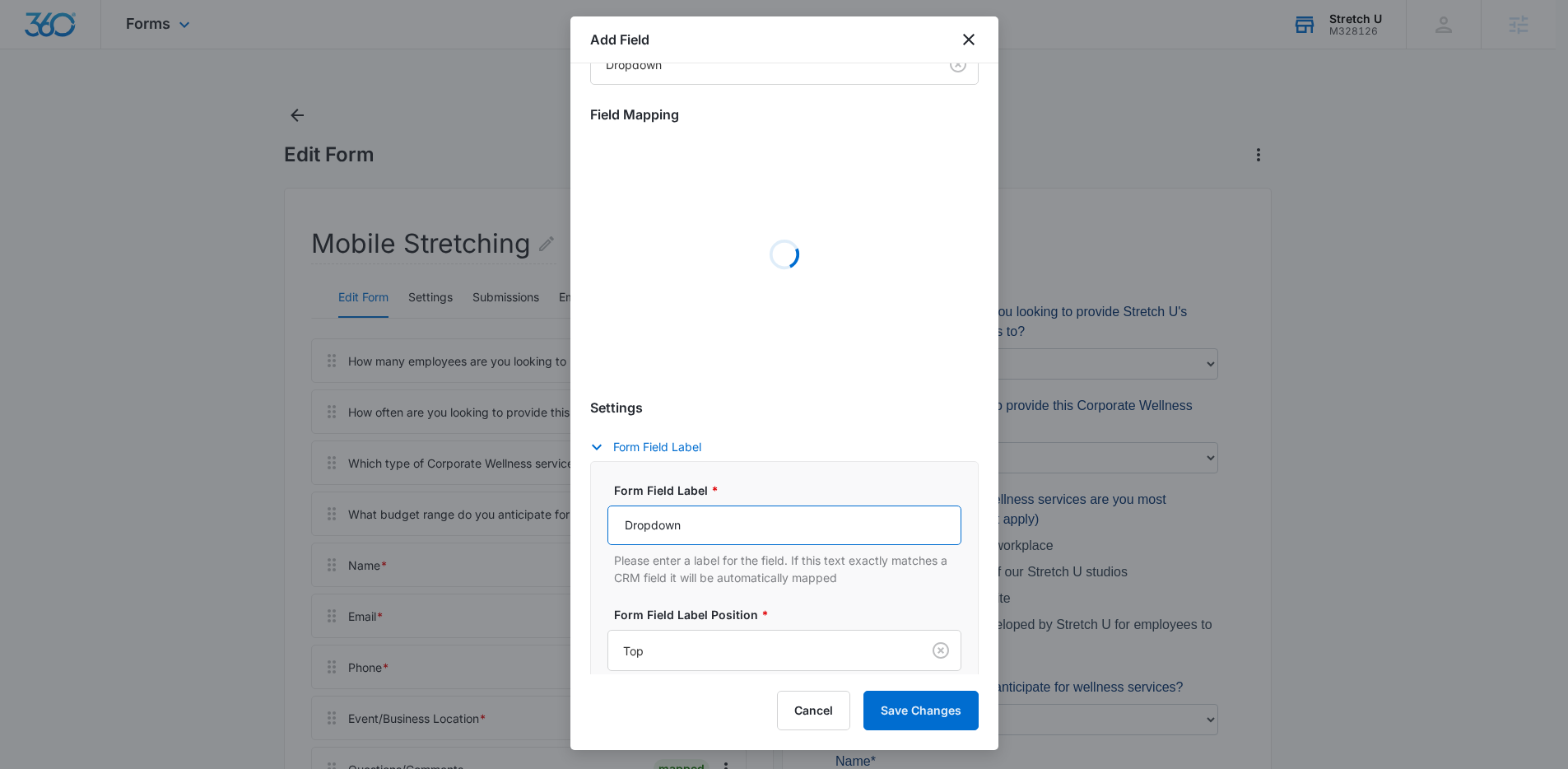
click at [724, 524] on input "Dropdown" at bounding box center [784, 525] width 354 height 40
drag, startPoint x: 709, startPoint y: 524, endPoint x: 623, endPoint y: 524, distance: 86.0
click at [623, 524] on input "Dropdown" at bounding box center [784, 525] width 354 height 40
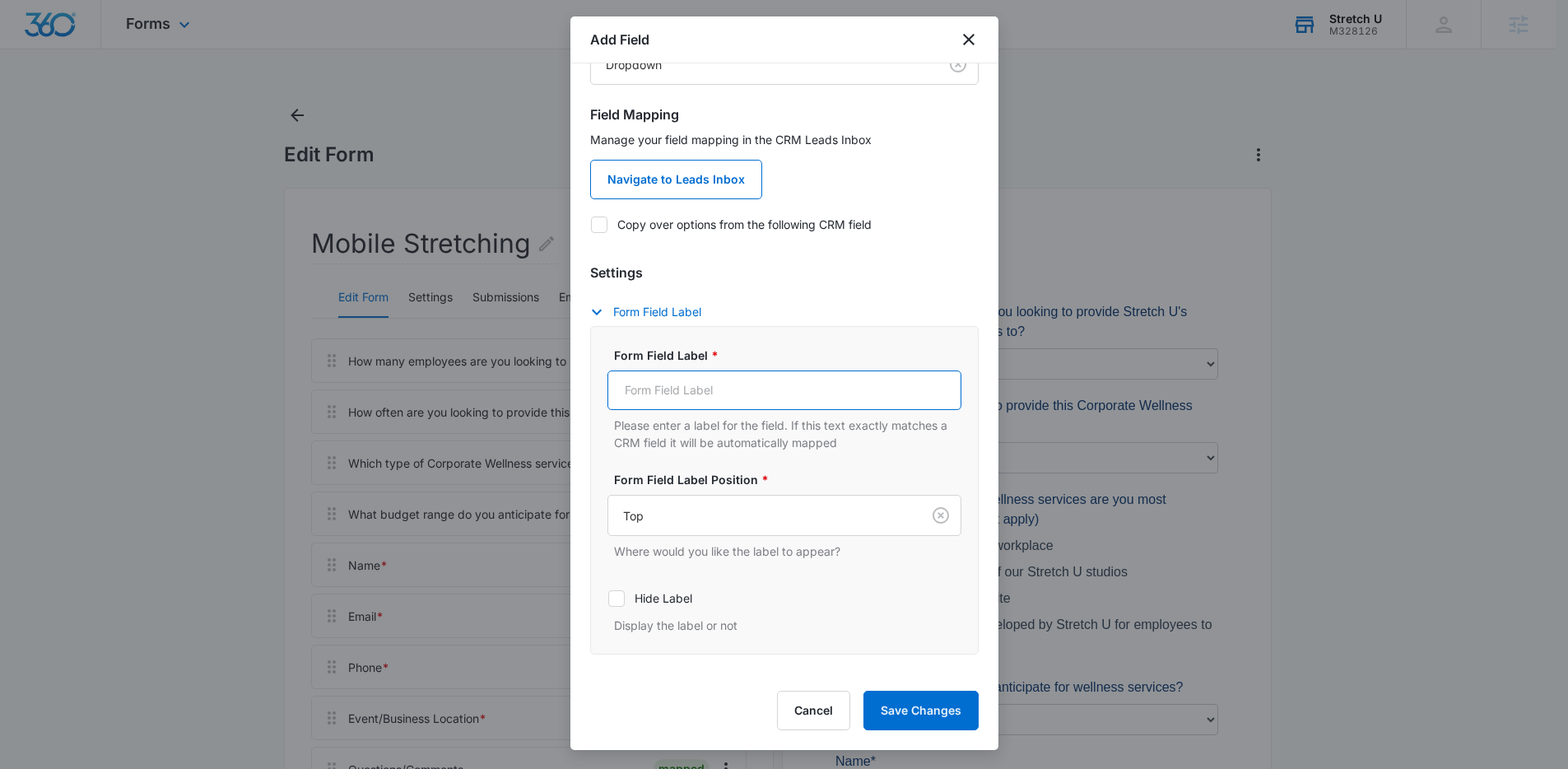
paste input "How many employees are you looking to provide Stretch U's Corporate Wellness se…"
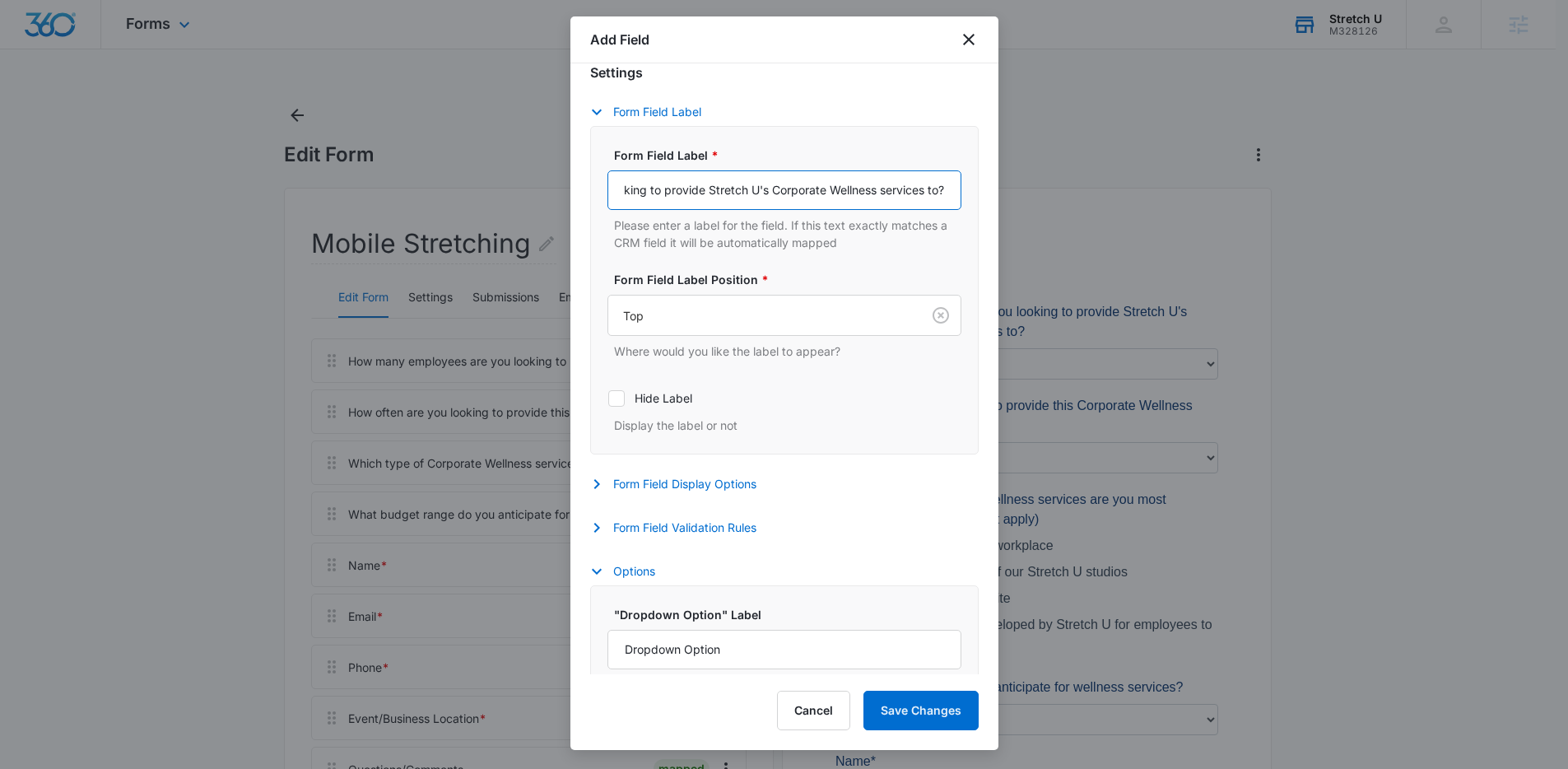
scroll to position [395, 0]
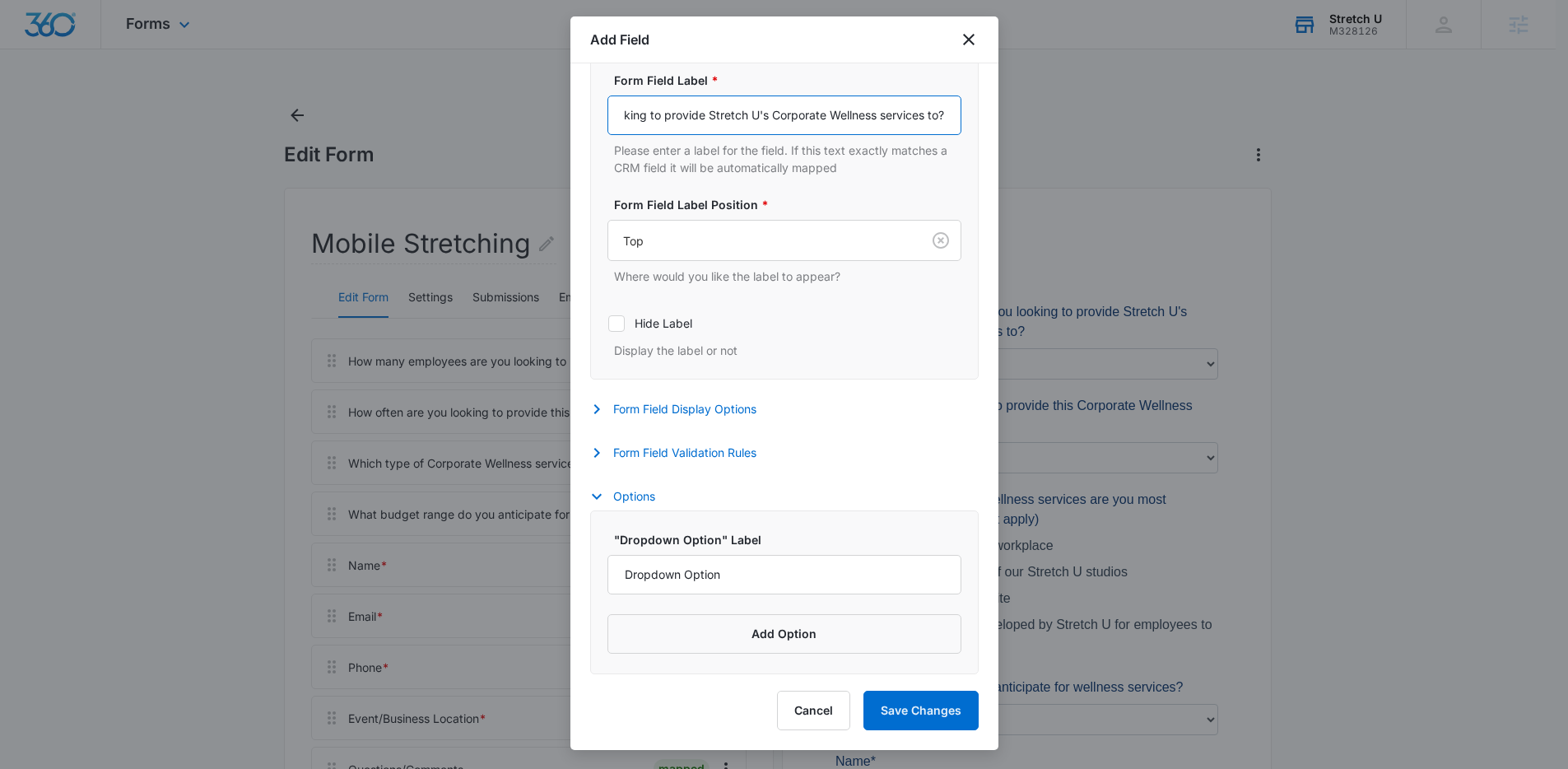
type input "How many employees are you looking to provide Stretch U's Corporate Wellness se…"
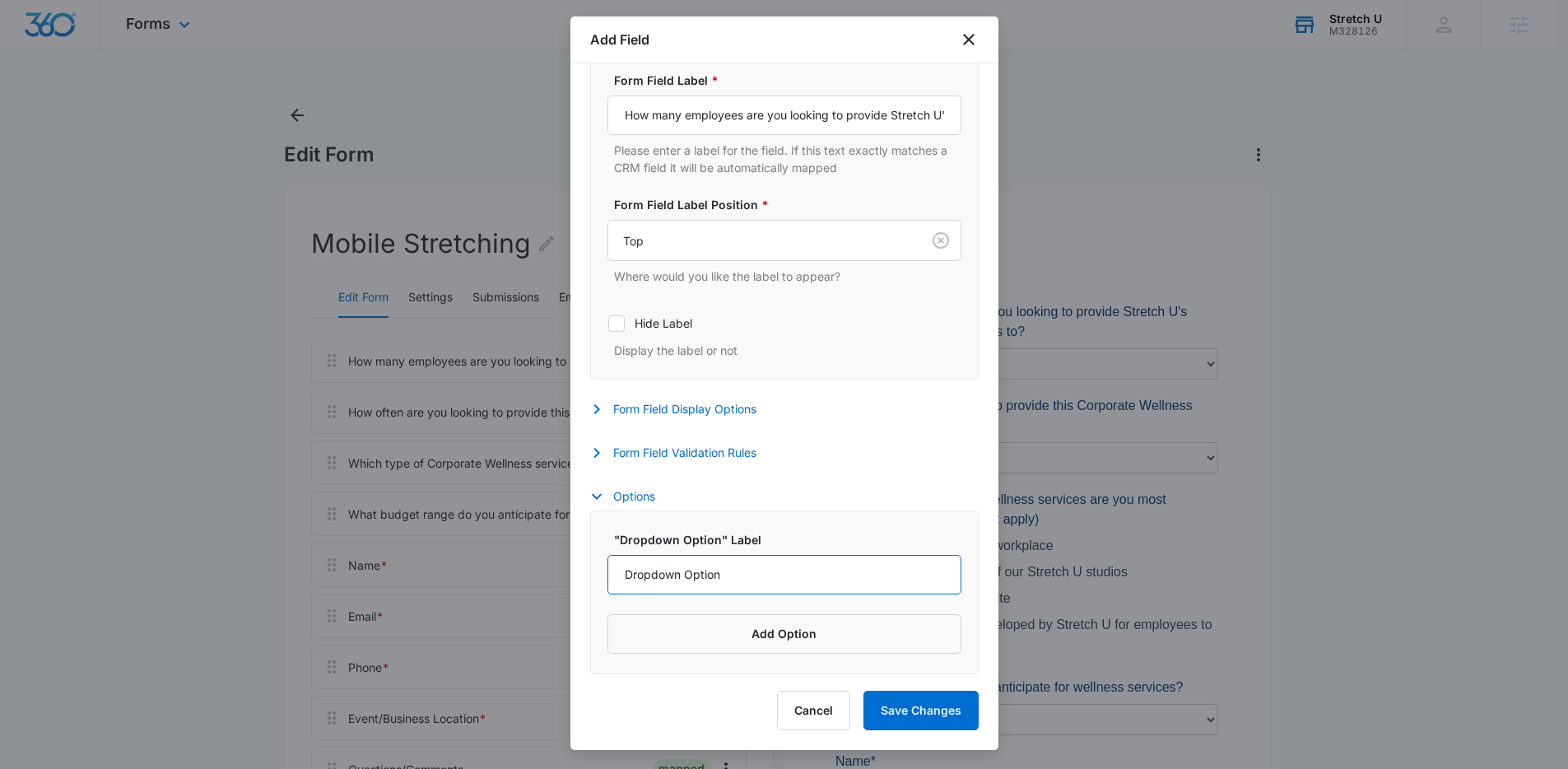
drag, startPoint x: 737, startPoint y: 577, endPoint x: 590, endPoint y: 570, distance: 147.2
click at [590, 570] on div ""Dropdown Option" Label Dropdown Option Add Option" at bounding box center [784, 592] width 389 height 164
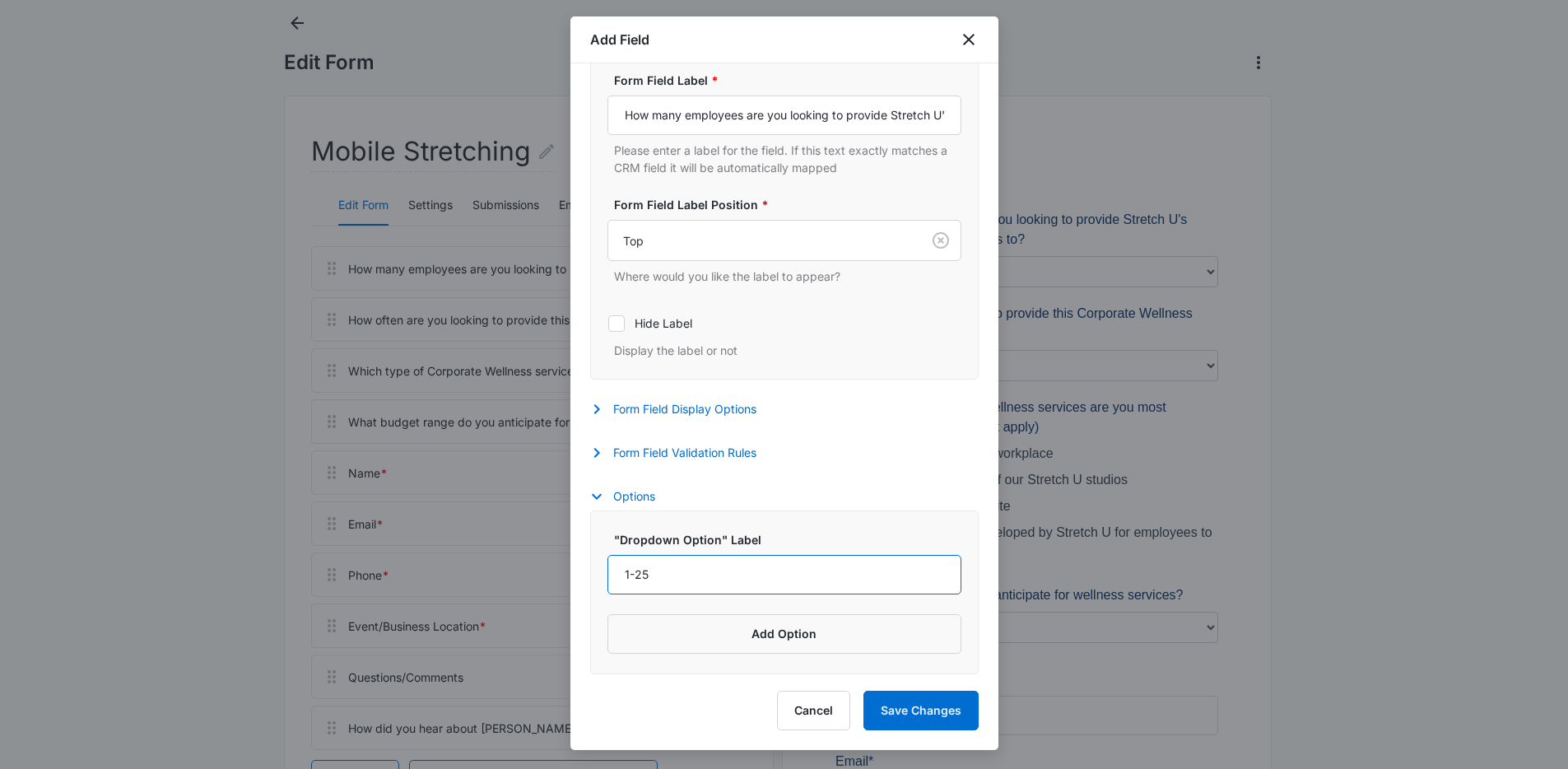
scroll to position [177, 0]
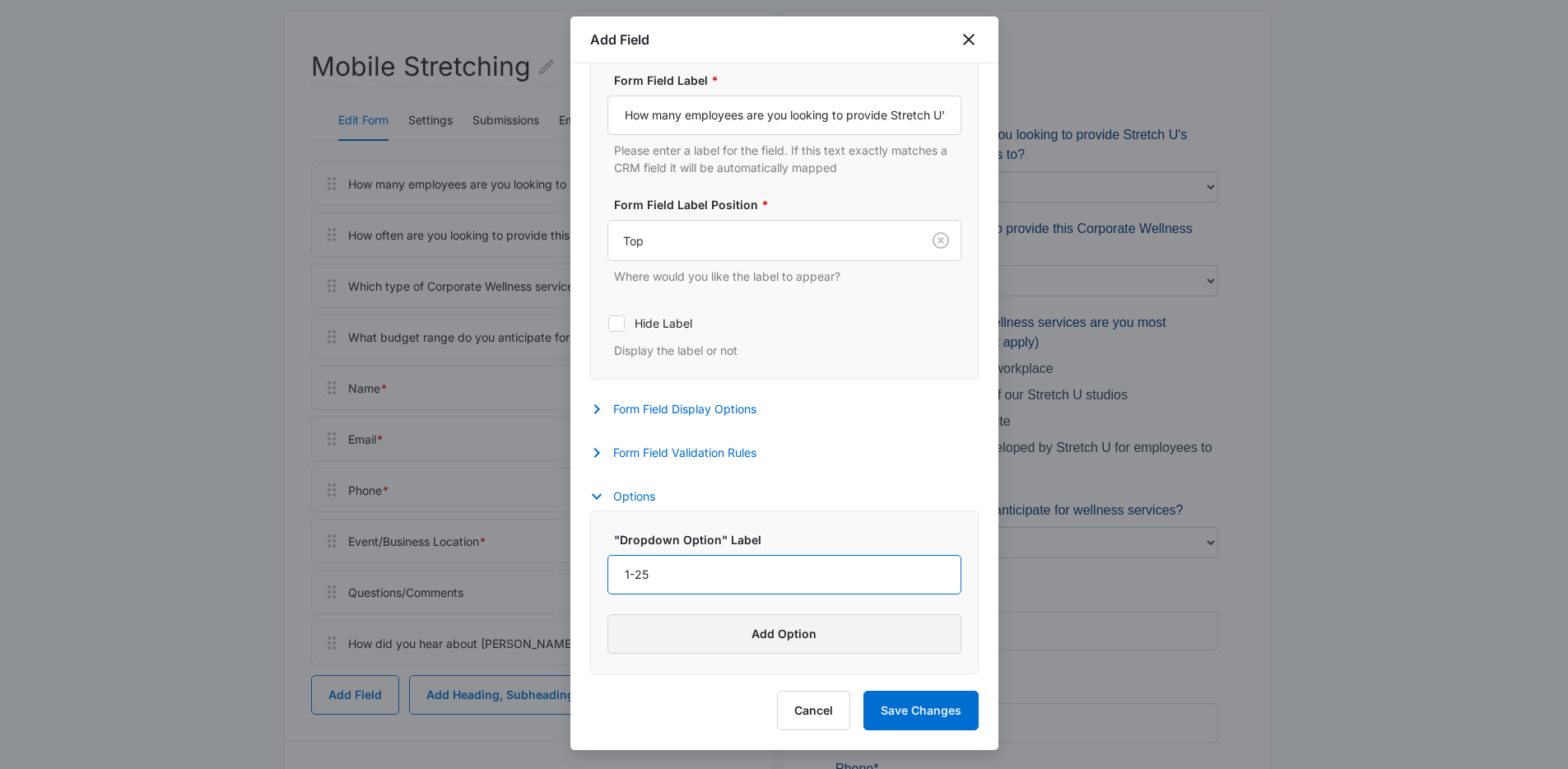
type input "1-25"
click at [760, 652] on button "Add Option" at bounding box center [784, 634] width 354 height 40
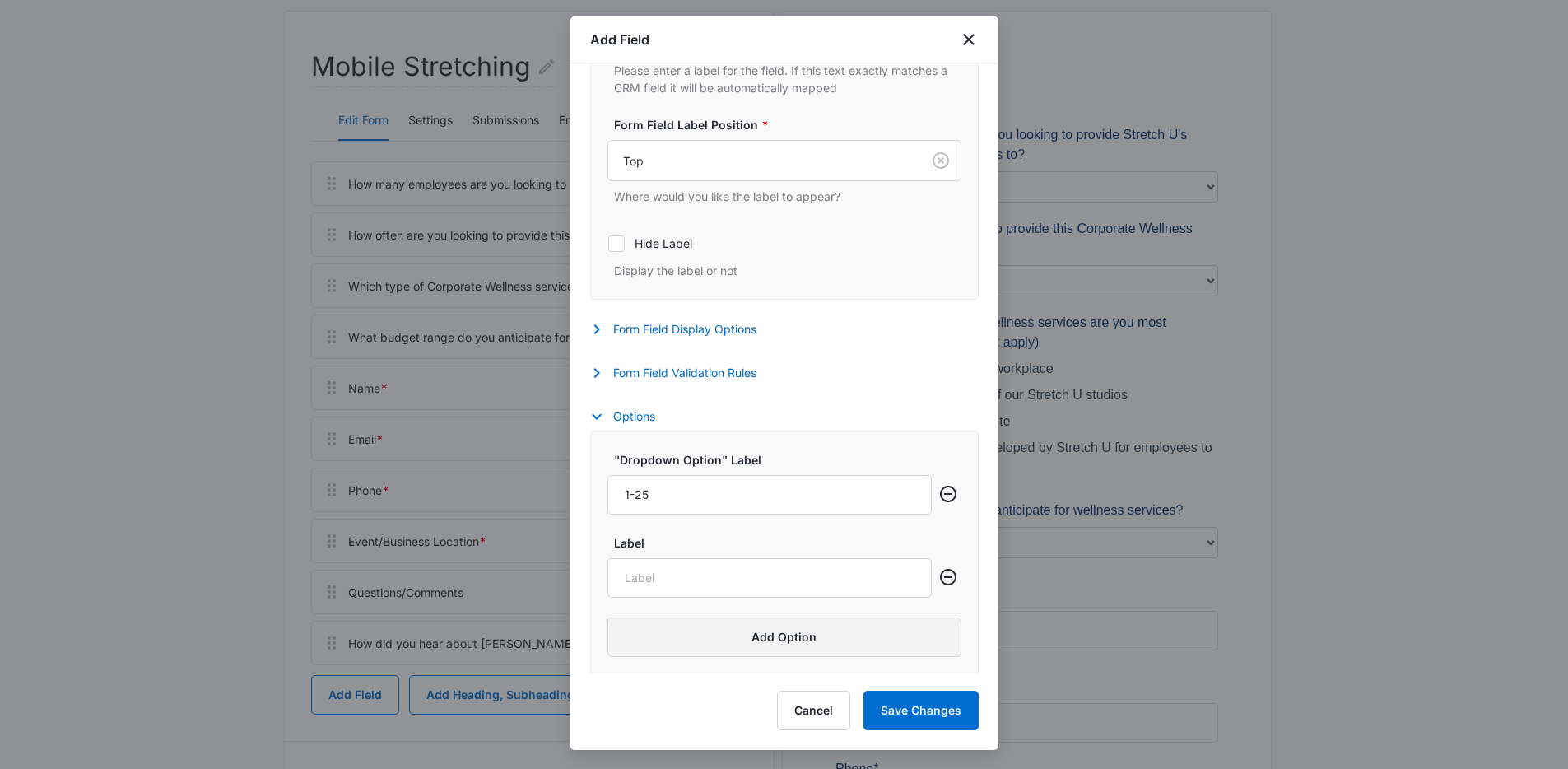
scroll to position [479, 0]
click at [695, 580] on input "Label" at bounding box center [770, 575] width 324 height 40
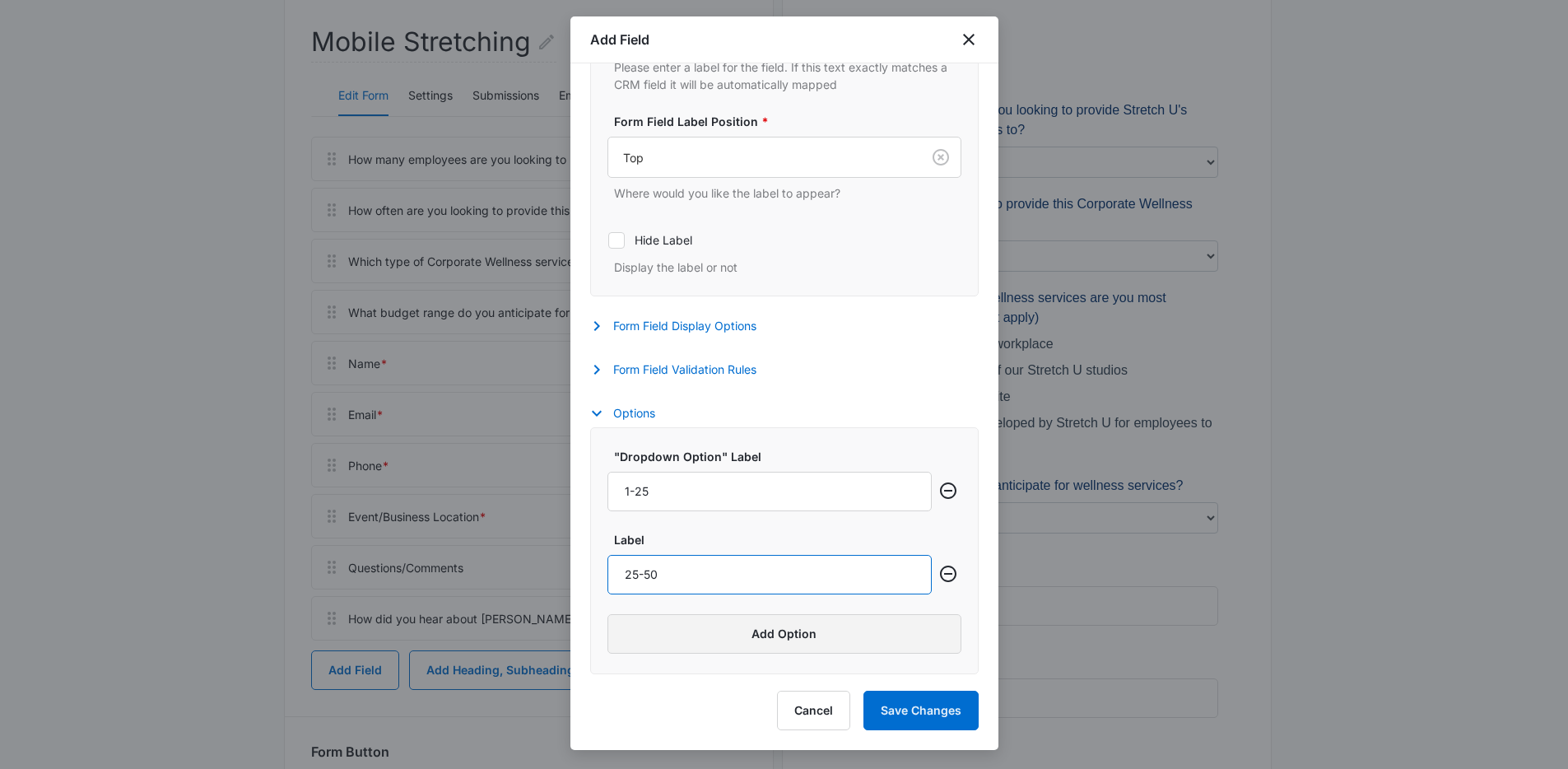
scroll to position [203, 0]
type input "25-50"
click at [756, 636] on button "Add Option" at bounding box center [784, 634] width 354 height 40
click at [661, 661] on input "Label" at bounding box center [770, 658] width 324 height 40
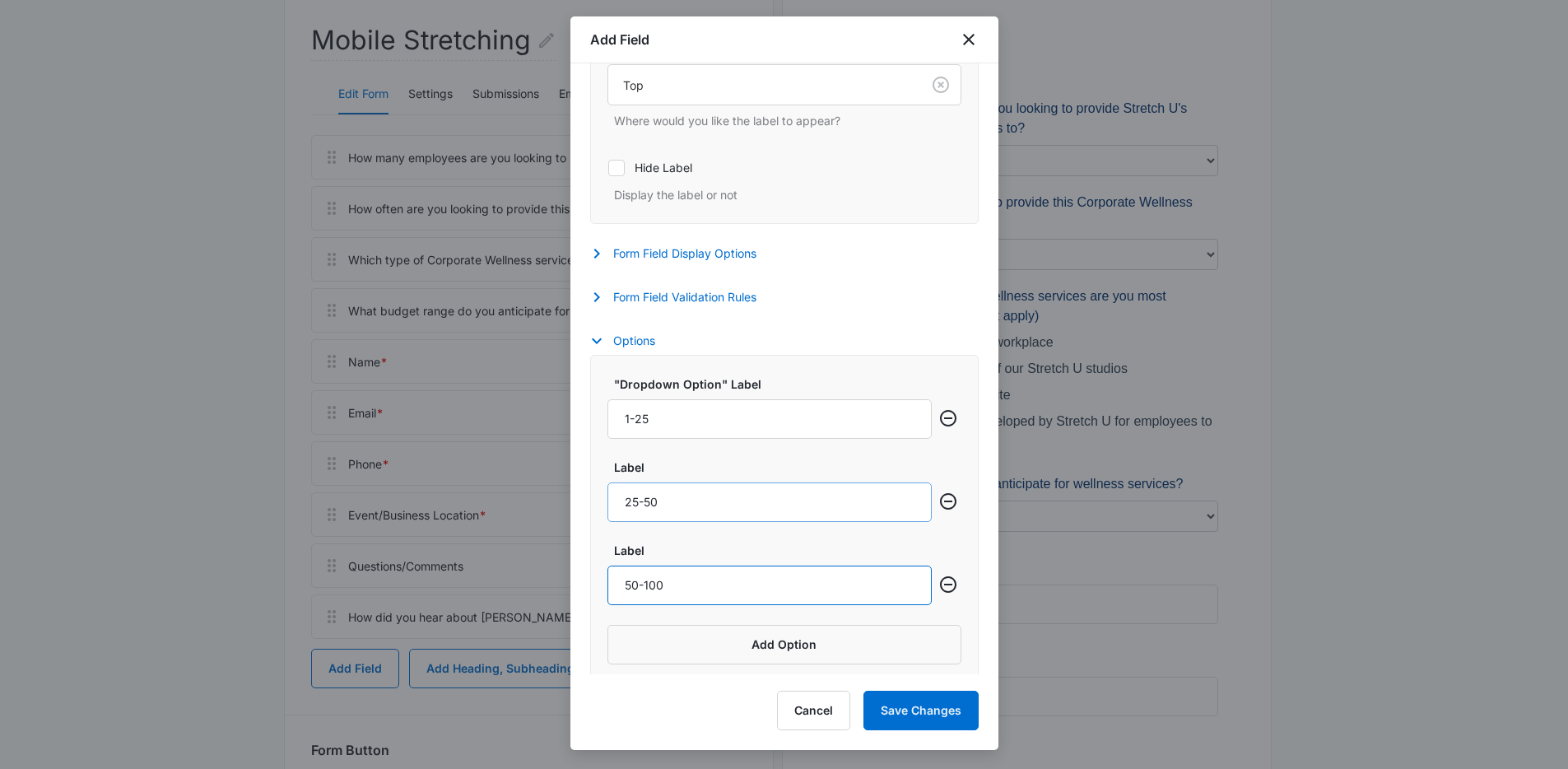
scroll to position [561, 0]
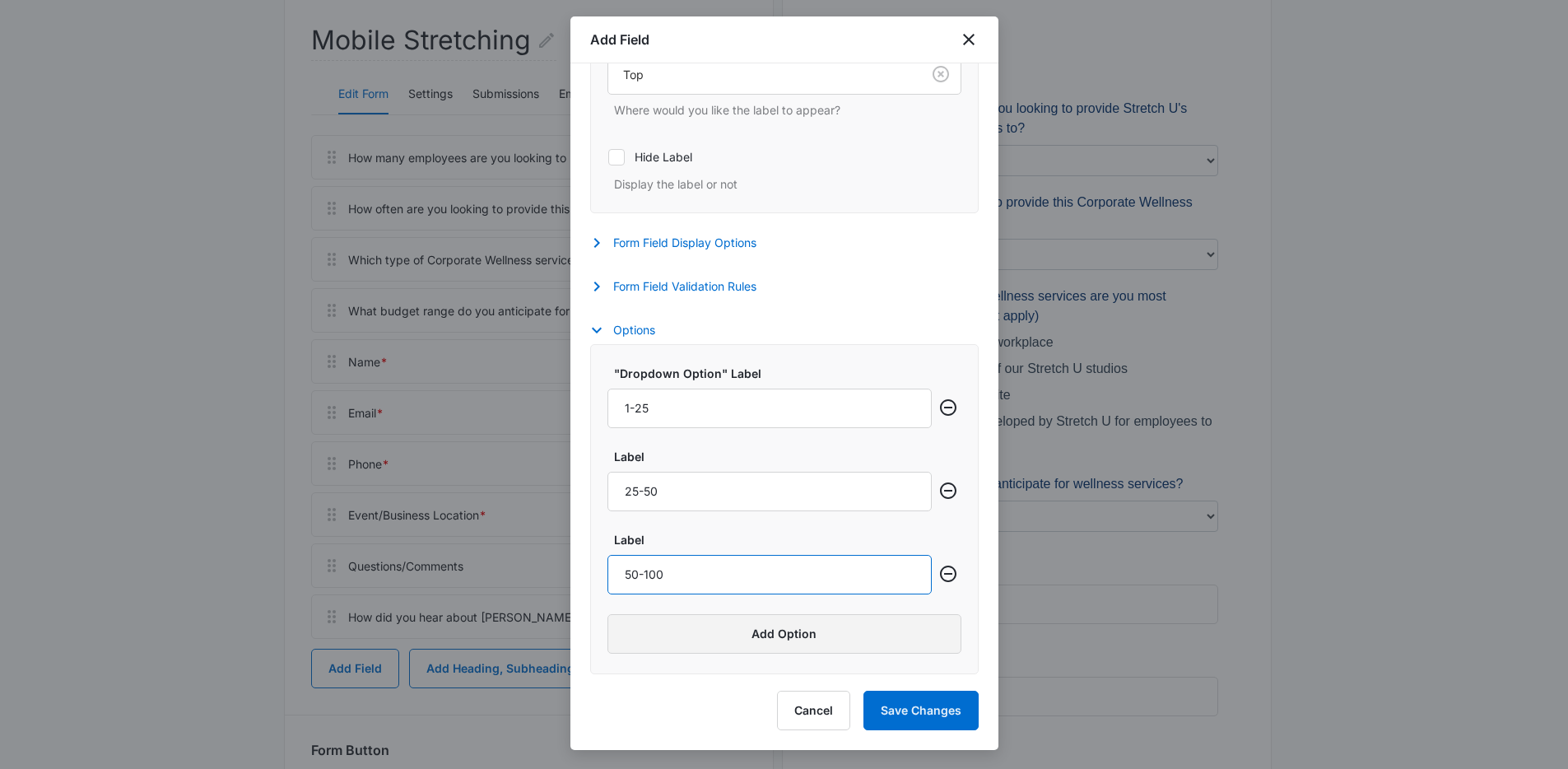
type input "50-100"
click at [685, 624] on button "Add Option" at bounding box center [784, 634] width 354 height 40
click at [654, 661] on input "Label" at bounding box center [770, 658] width 324 height 40
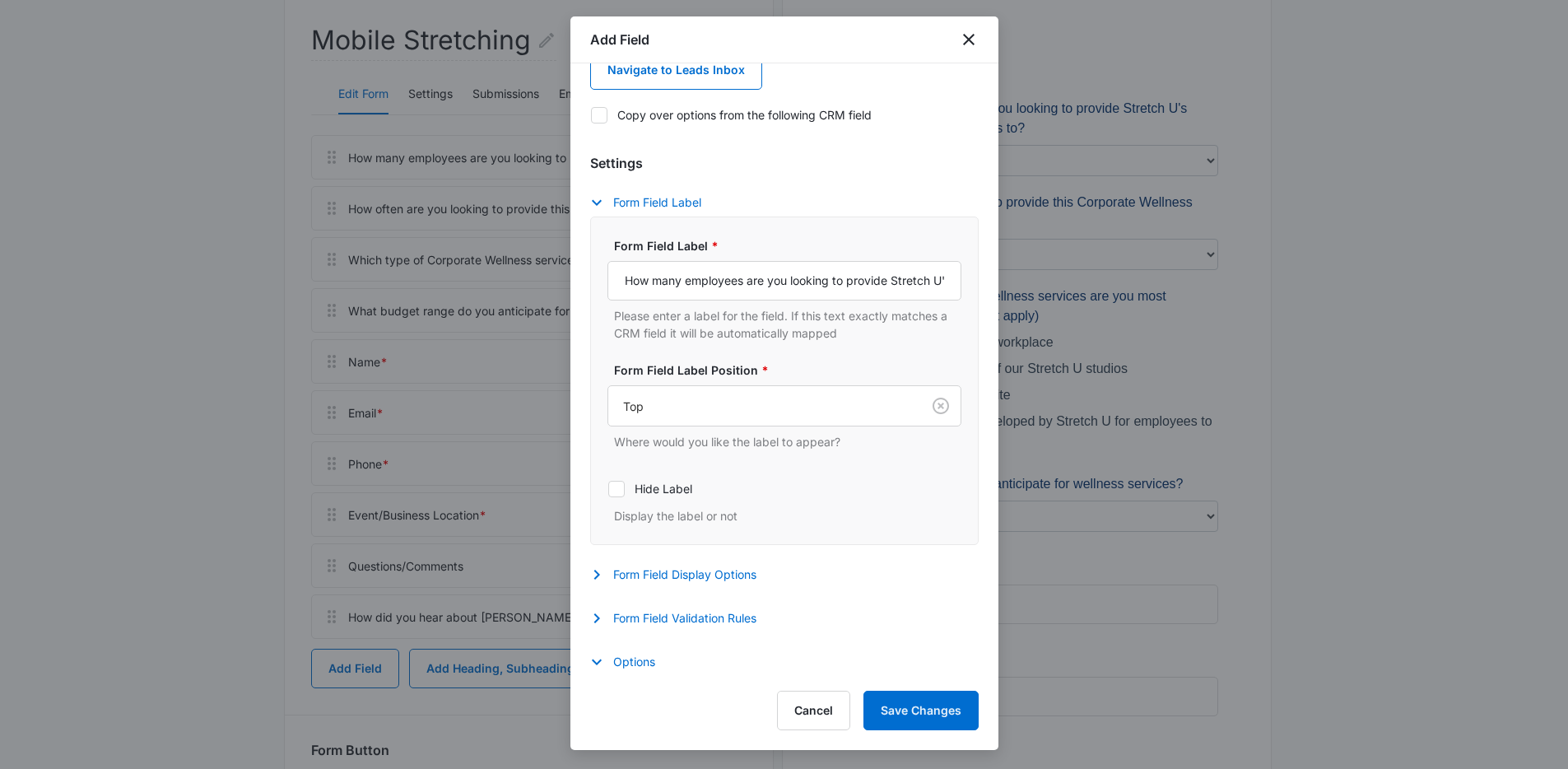
scroll to position [229, 0]
type input "100+"
click at [928, 704] on button "Save Changes" at bounding box center [921, 710] width 115 height 40
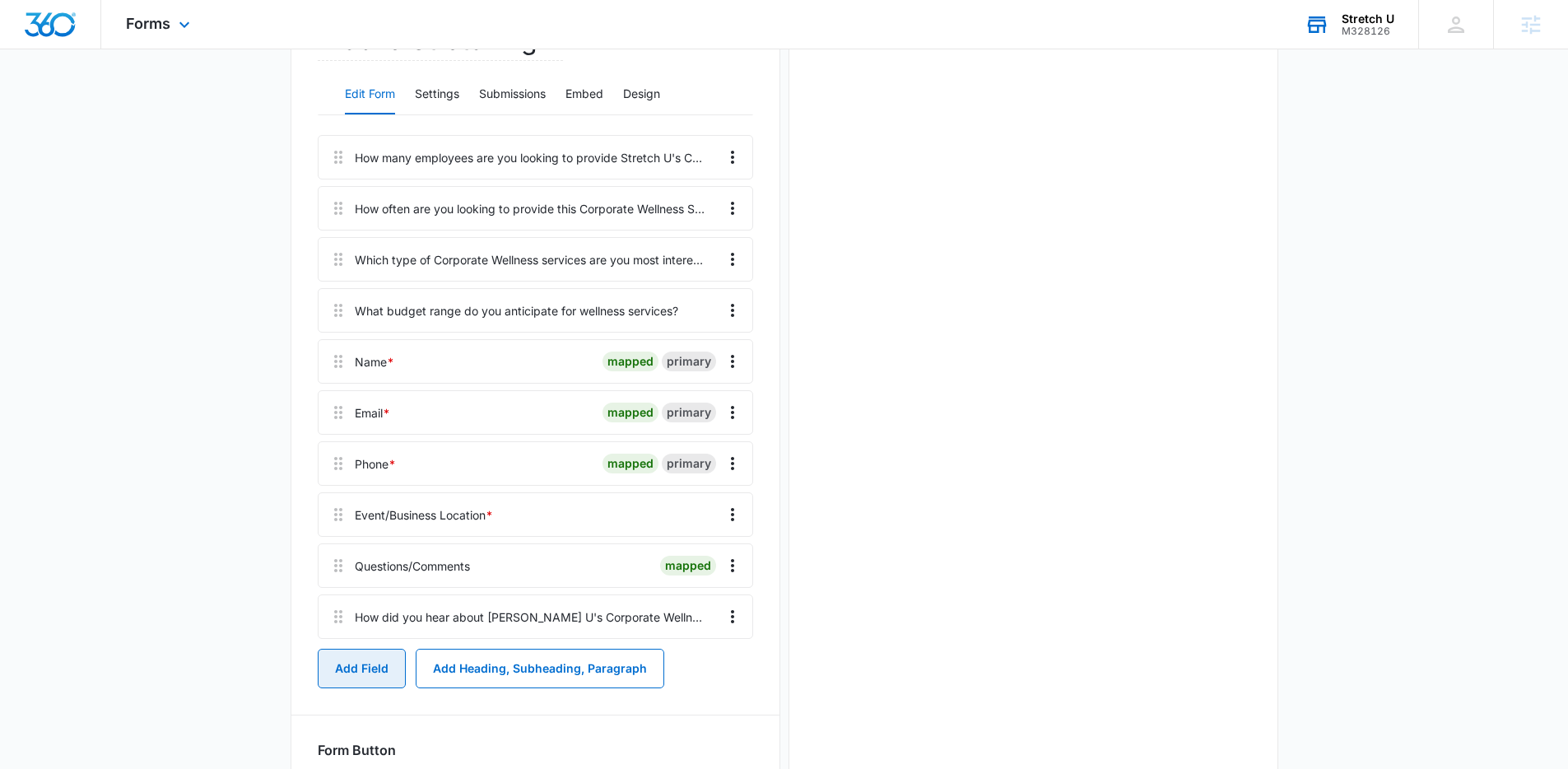
scroll to position [0, 0]
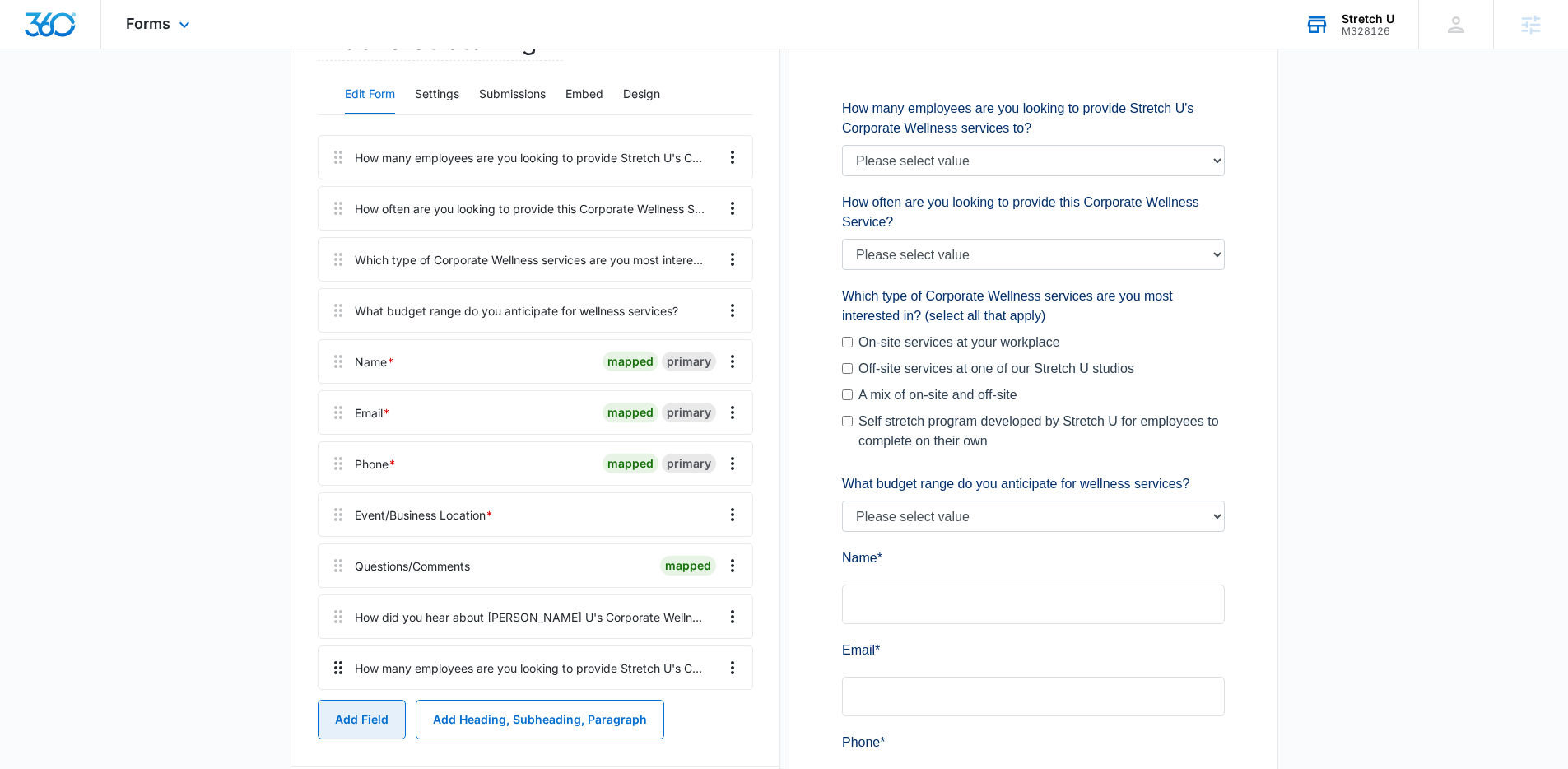
click at [346, 667] on icon at bounding box center [338, 668] width 20 height 20
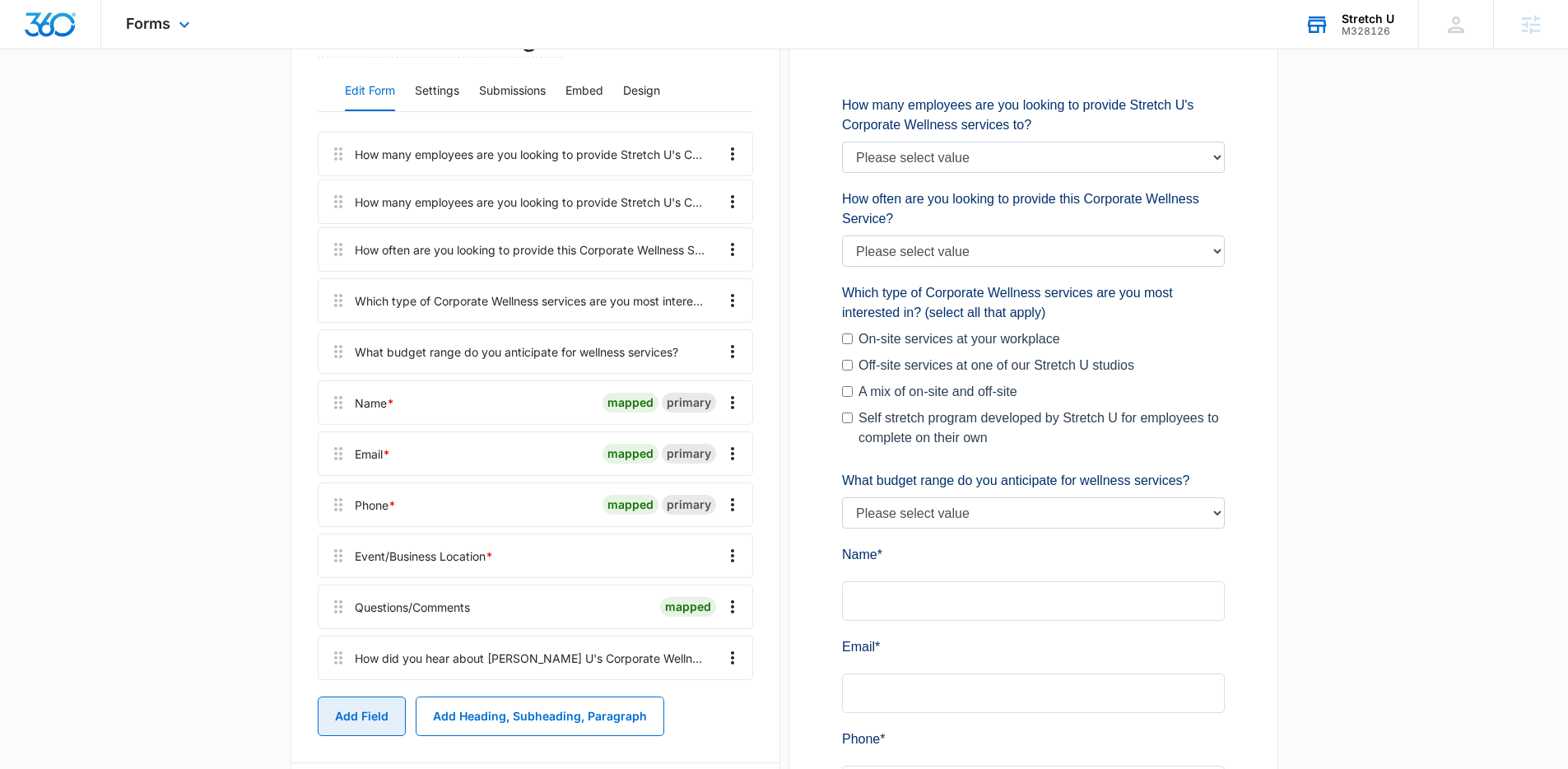
drag, startPoint x: 337, startPoint y: 669, endPoint x: 340, endPoint y: 186, distance: 483.0
click at [340, 186] on div "How many employees are you looking to provide Stretch U's Corporate Wellness se…" at bounding box center [535, 409] width 436 height 555
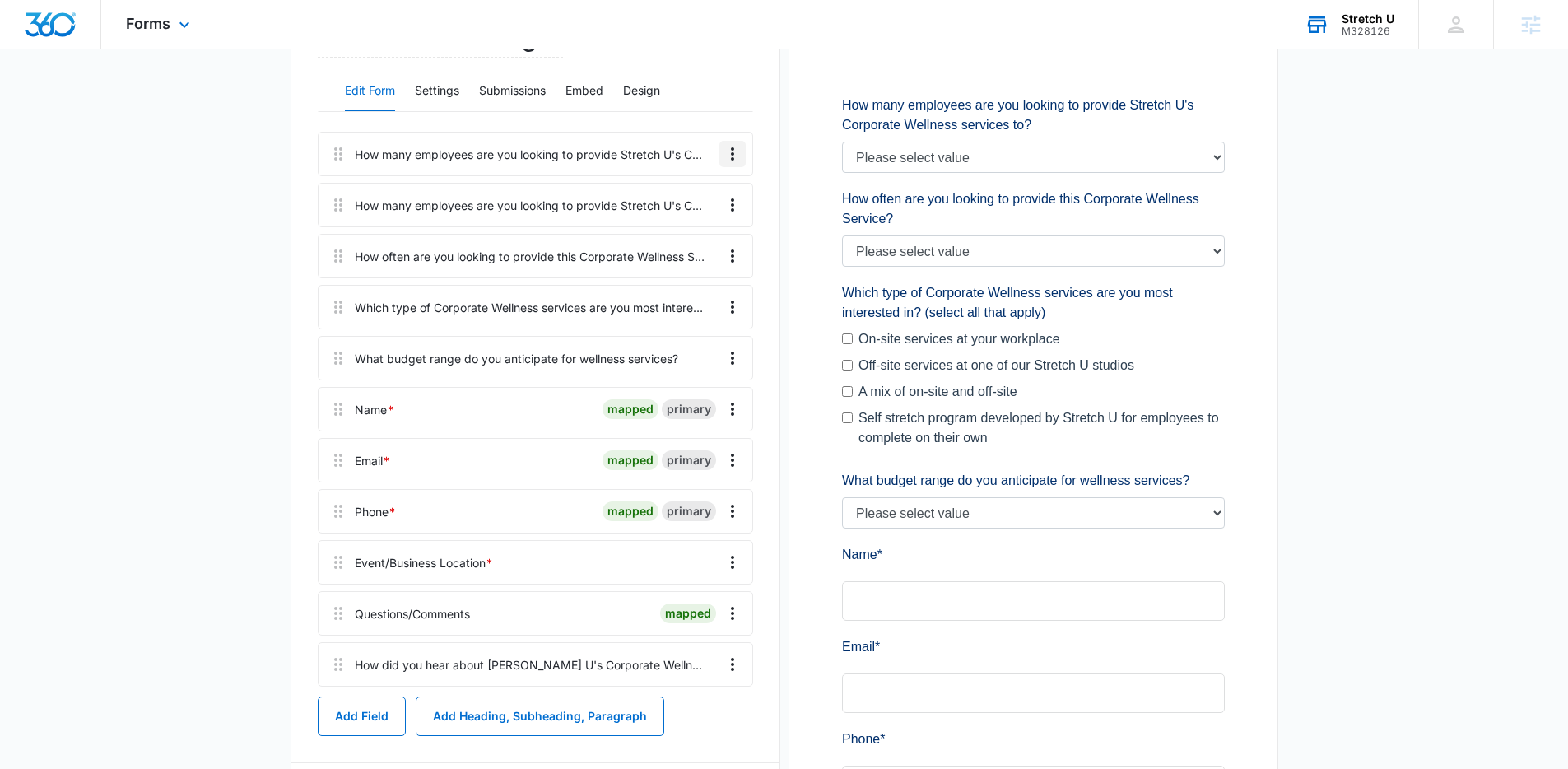
click at [736, 154] on icon "Overflow Menu" at bounding box center [733, 154] width 20 height 20
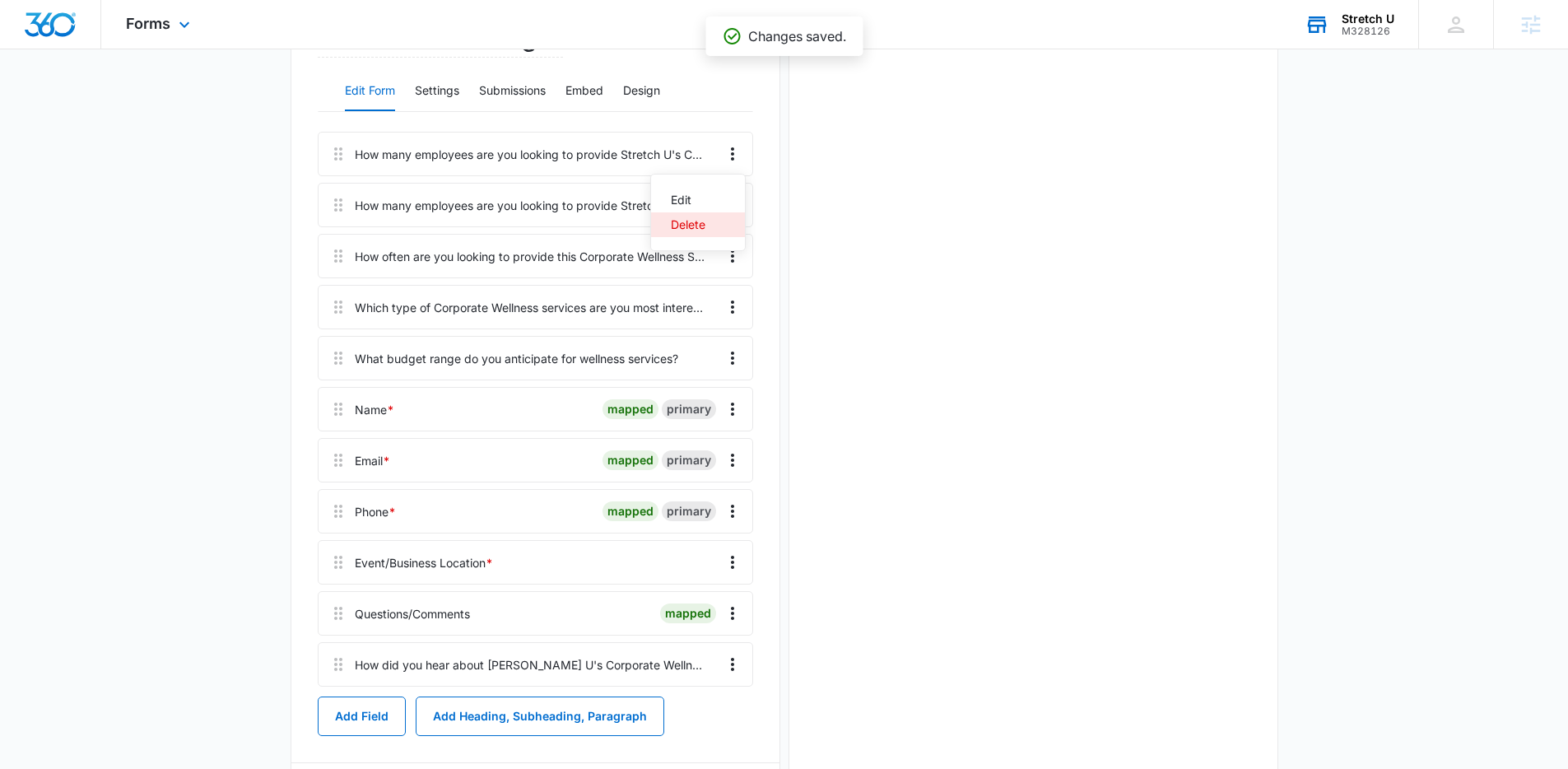
click at [715, 224] on button "Delete" at bounding box center [698, 225] width 93 height 25
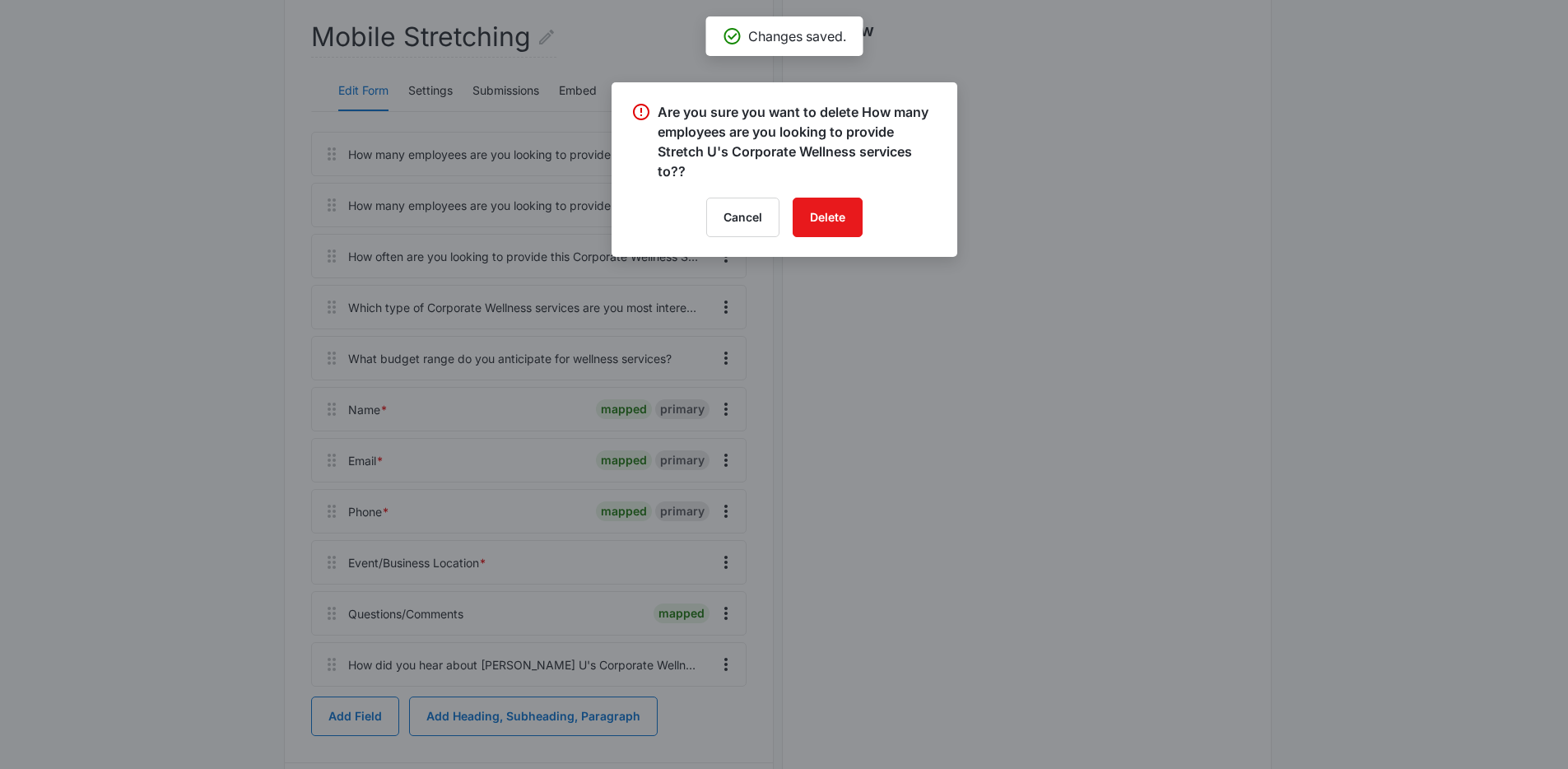
scroll to position [0, 0]
click at [823, 217] on button "Delete" at bounding box center [827, 218] width 70 height 40
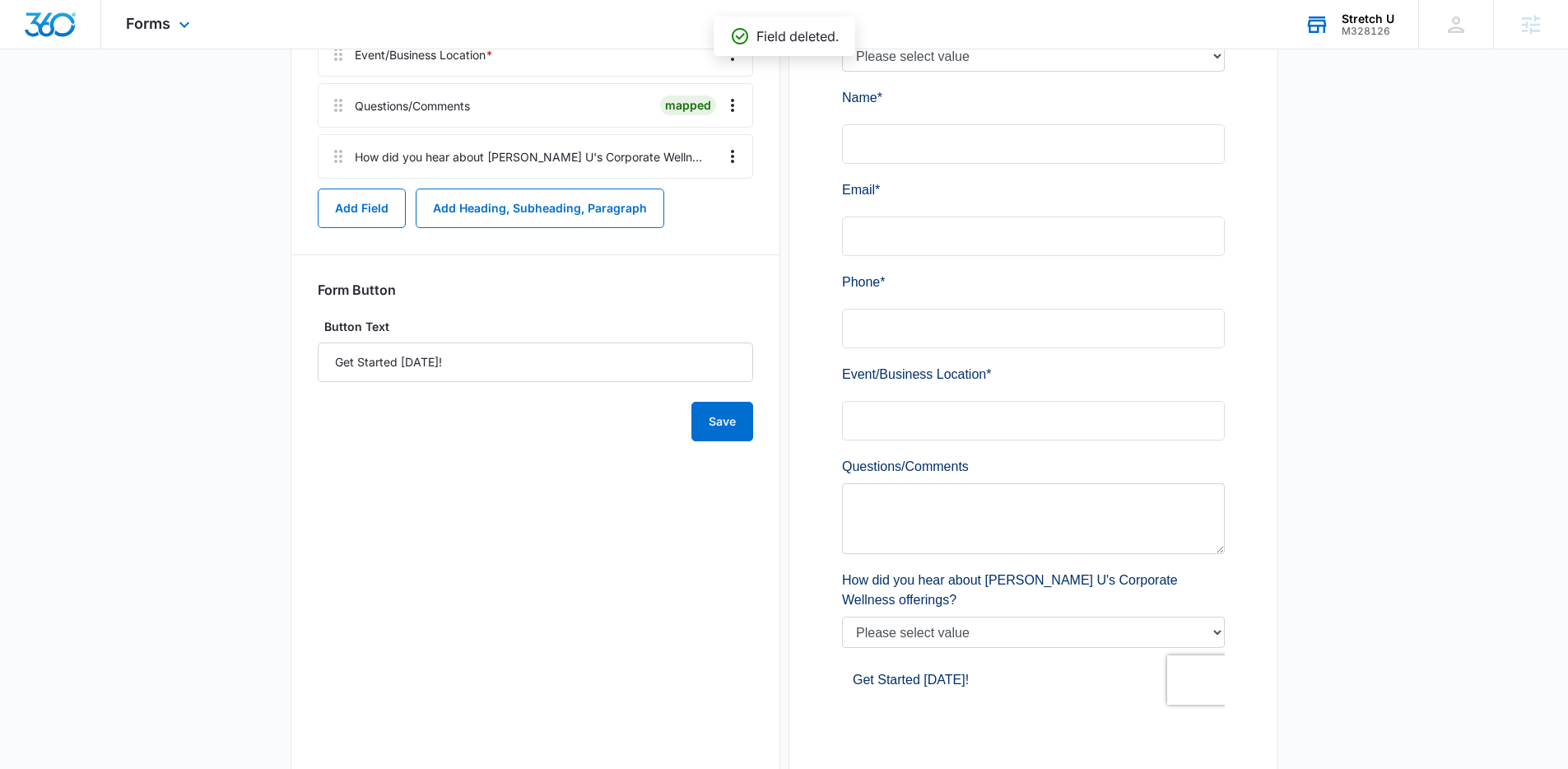
scroll to position [613, 0]
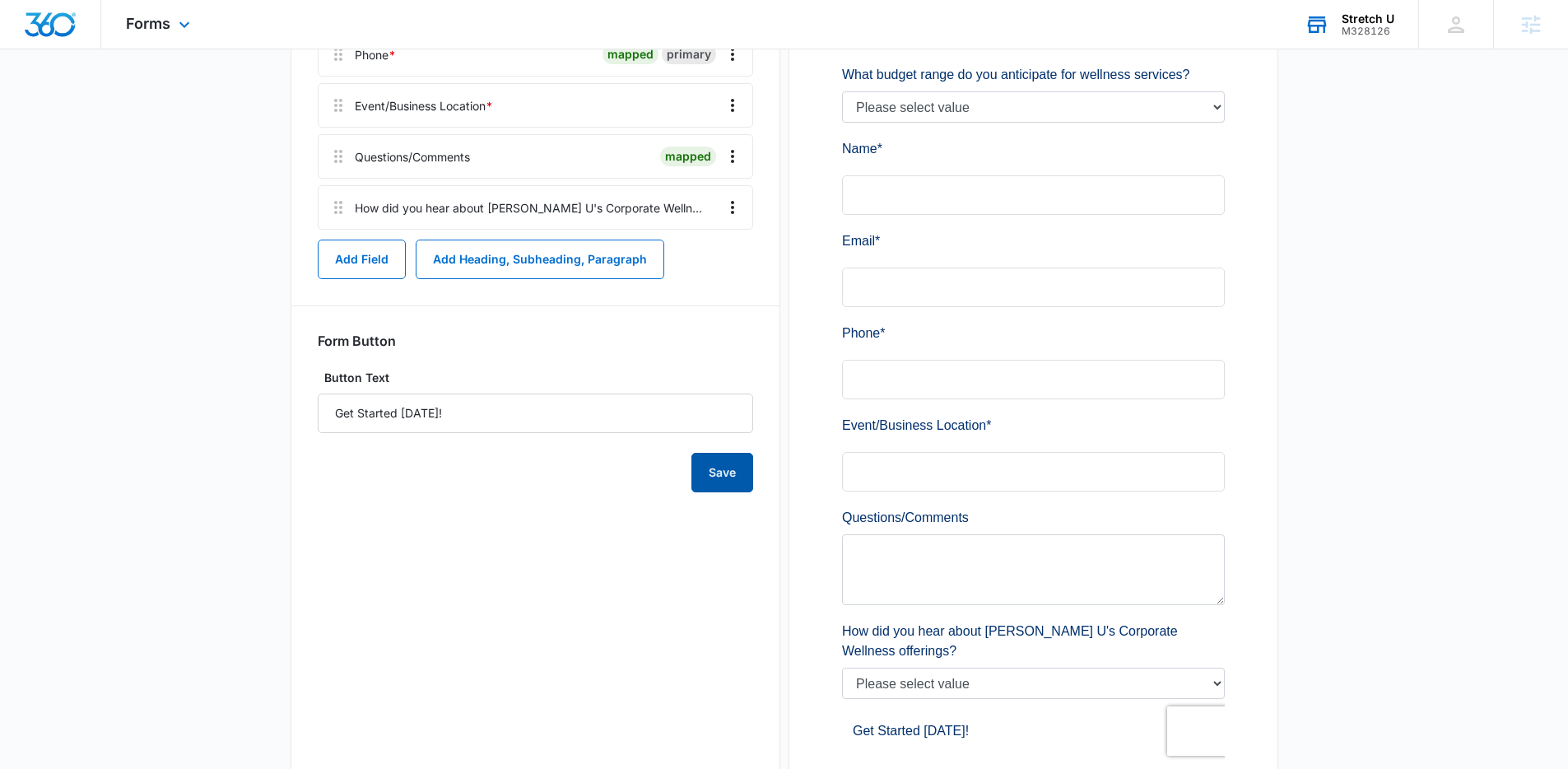
click at [733, 467] on button "Save" at bounding box center [722, 473] width 62 height 40
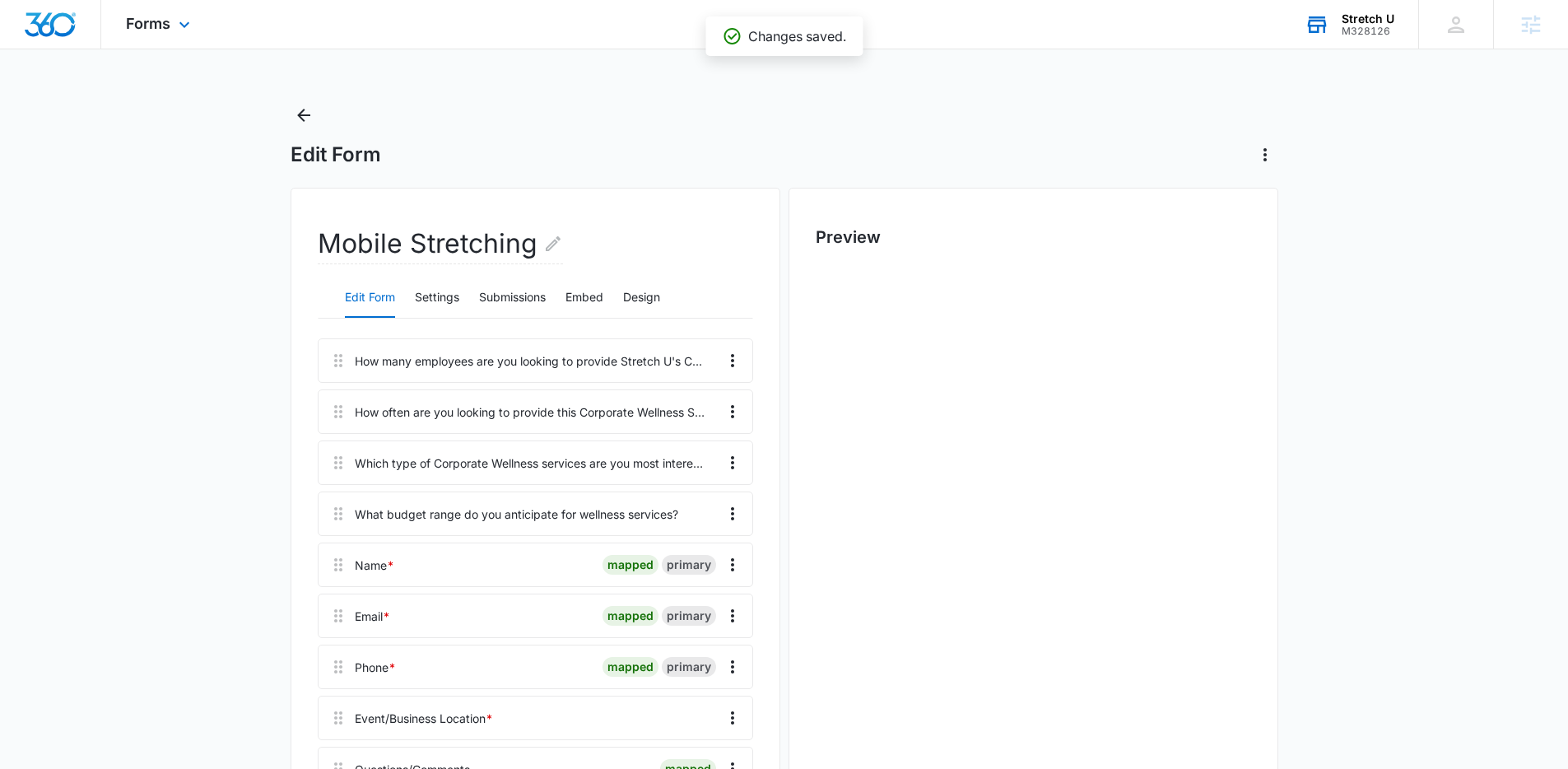
scroll to position [0, 0]
